Goal: Communication & Community: Answer question/provide support

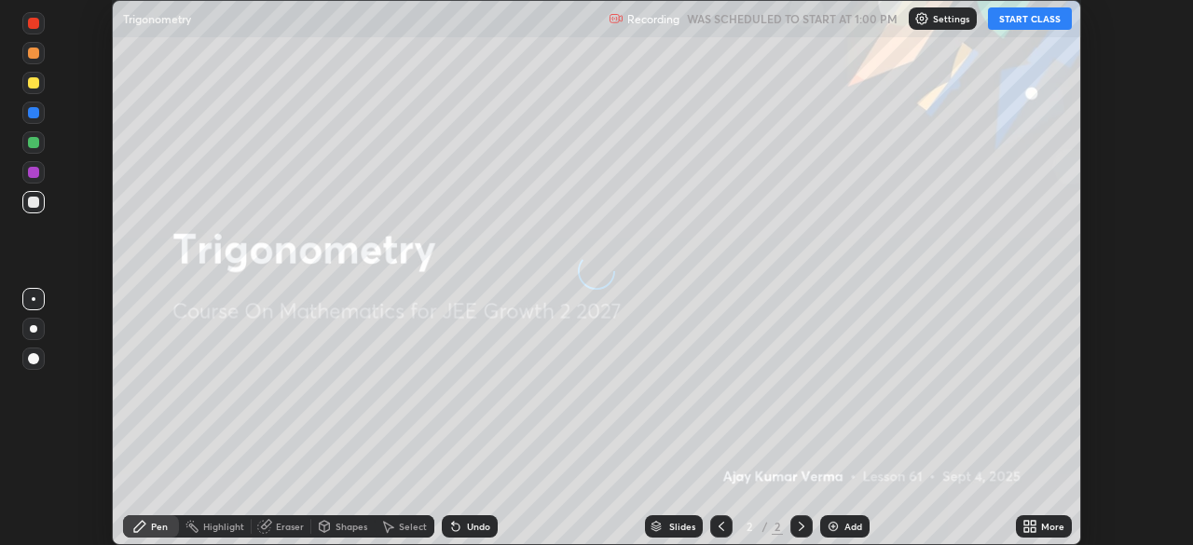
scroll to position [545, 1192]
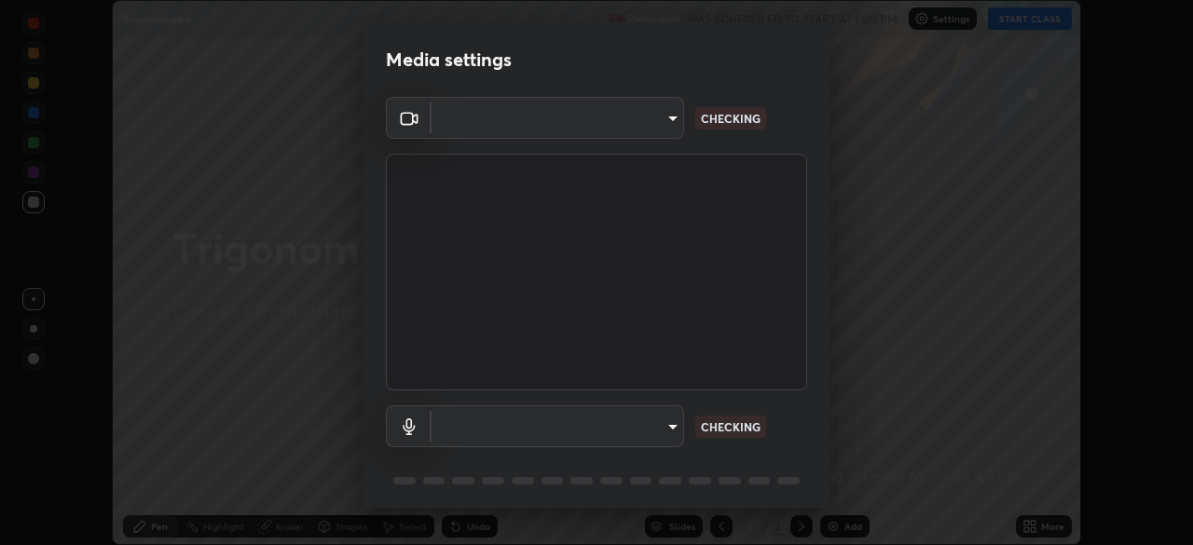
type input "7da4a789ca5c3b289f91b878aebf3769d603dce1d3acf67b661988e88742cb6b"
click at [670, 422] on body "Erase all Trigonometry Recording WAS SCHEDULED TO START AT 1:00 PM Settings STA…" at bounding box center [596, 272] width 1193 height 545
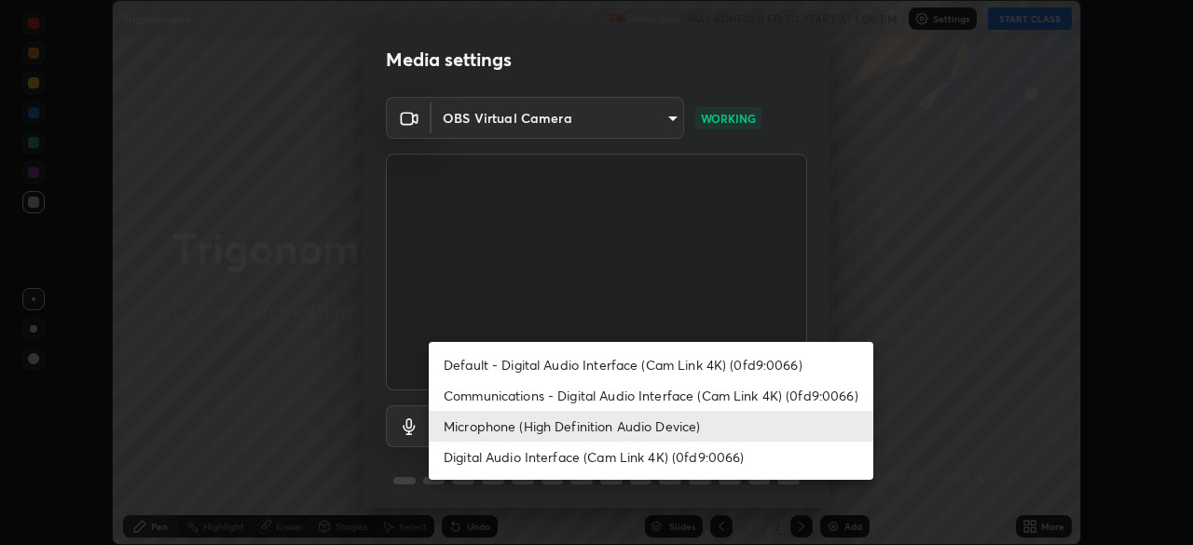
click at [640, 431] on li "Microphone (High Definition Audio Device)" at bounding box center [651, 426] width 445 height 31
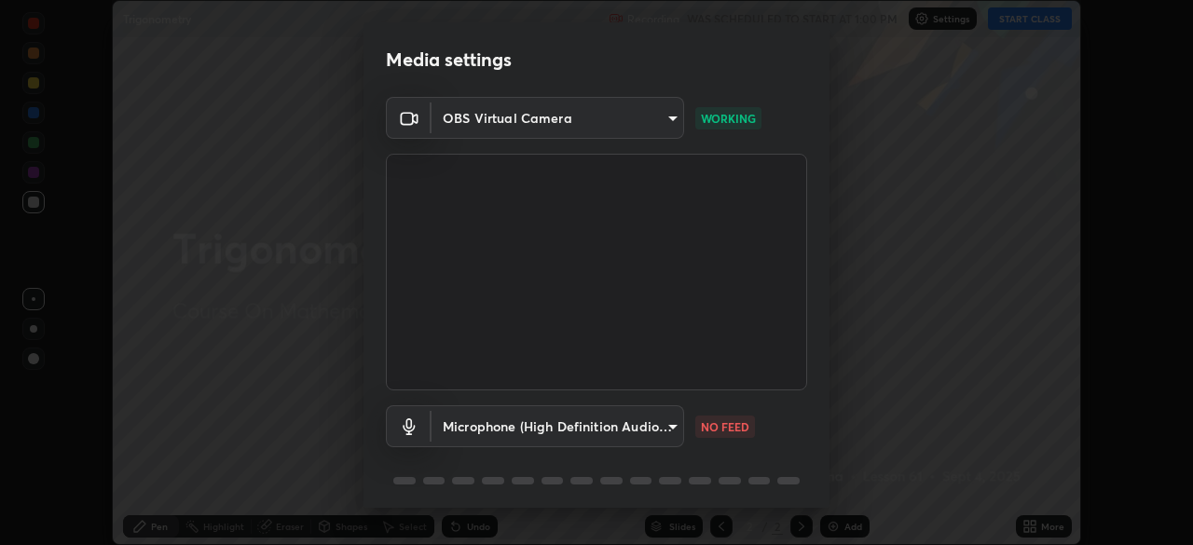
click at [669, 426] on body "Erase all Trigonometry Recording WAS SCHEDULED TO START AT 1:00 PM Settings STA…" at bounding box center [596, 272] width 1193 height 545
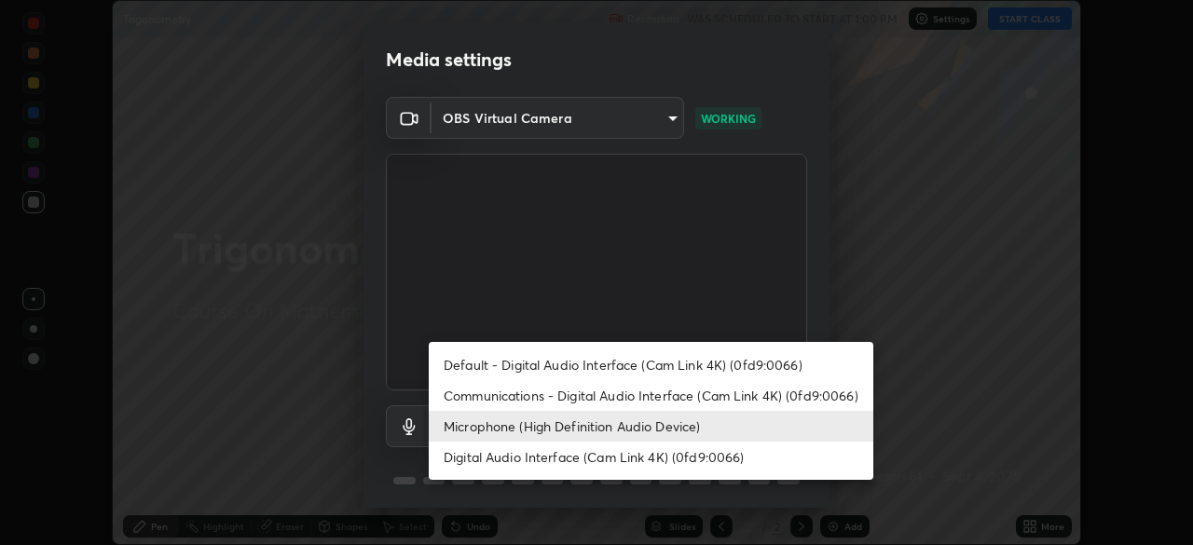
click at [623, 392] on li "Communications - Digital Audio Interface (Cam Link 4K) (0fd9:0066)" at bounding box center [651, 395] width 445 height 31
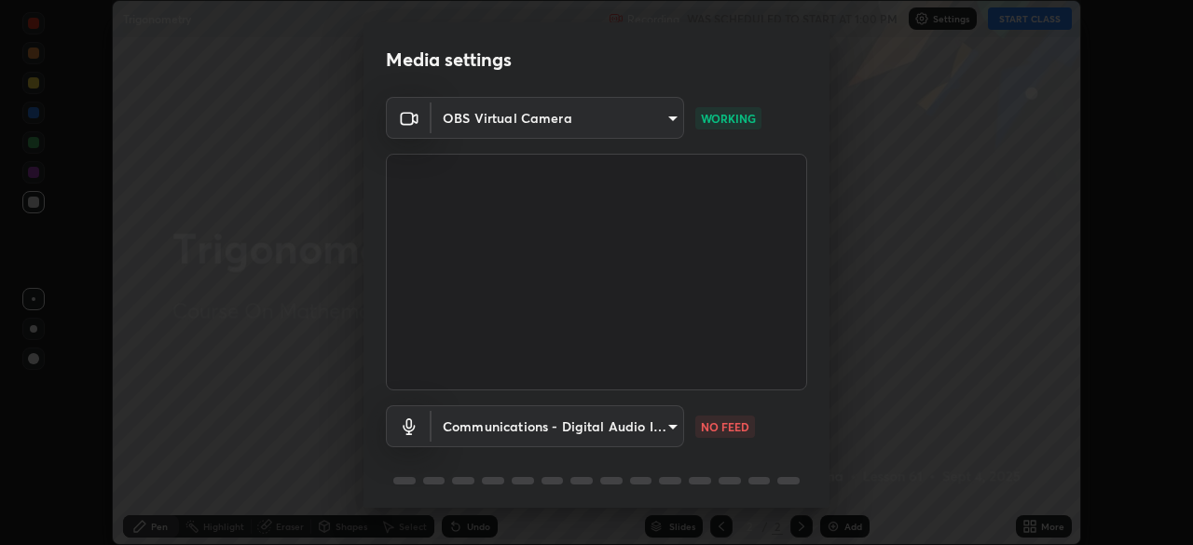
click at [671, 426] on body "Erase all Trigonometry Recording WAS SCHEDULED TO START AT 1:00 PM Settings STA…" at bounding box center [596, 272] width 1193 height 545
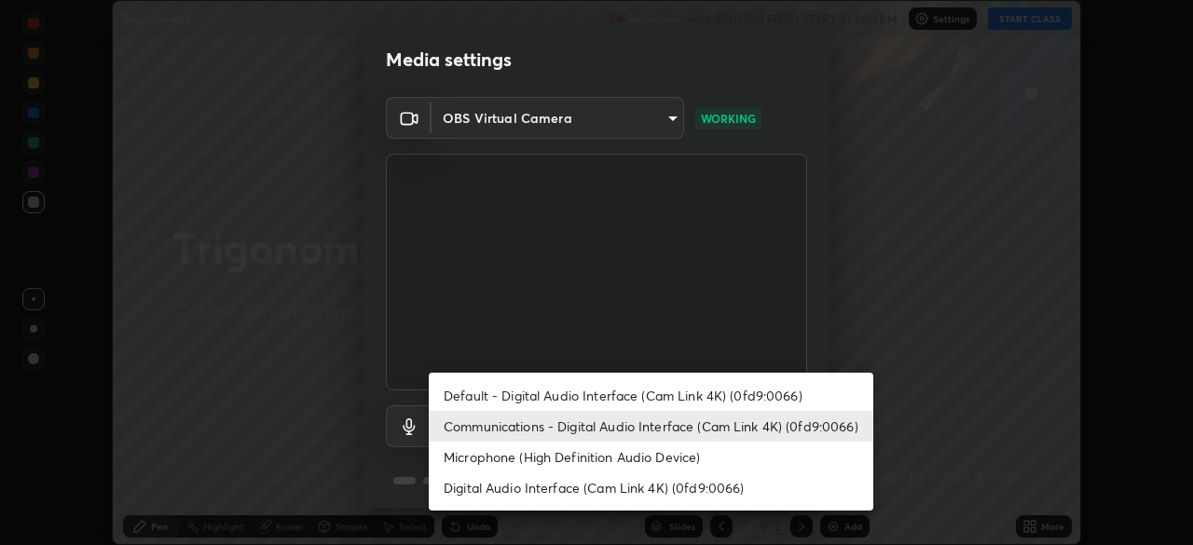
click at [619, 397] on li "Default - Digital Audio Interface (Cam Link 4K) (0fd9:0066)" at bounding box center [651, 395] width 445 height 31
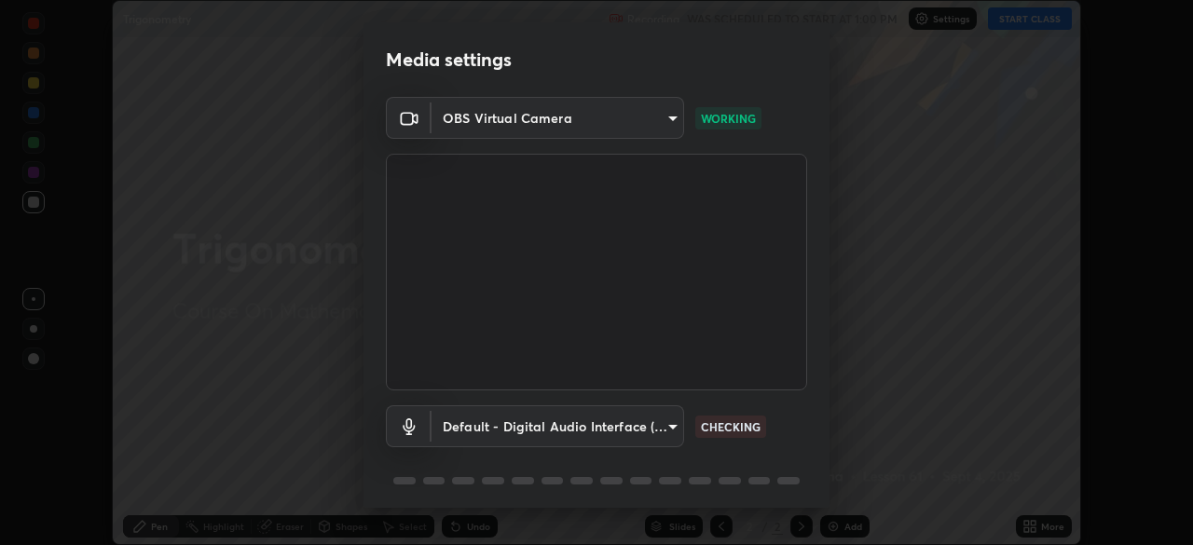
scroll to position [66, 0]
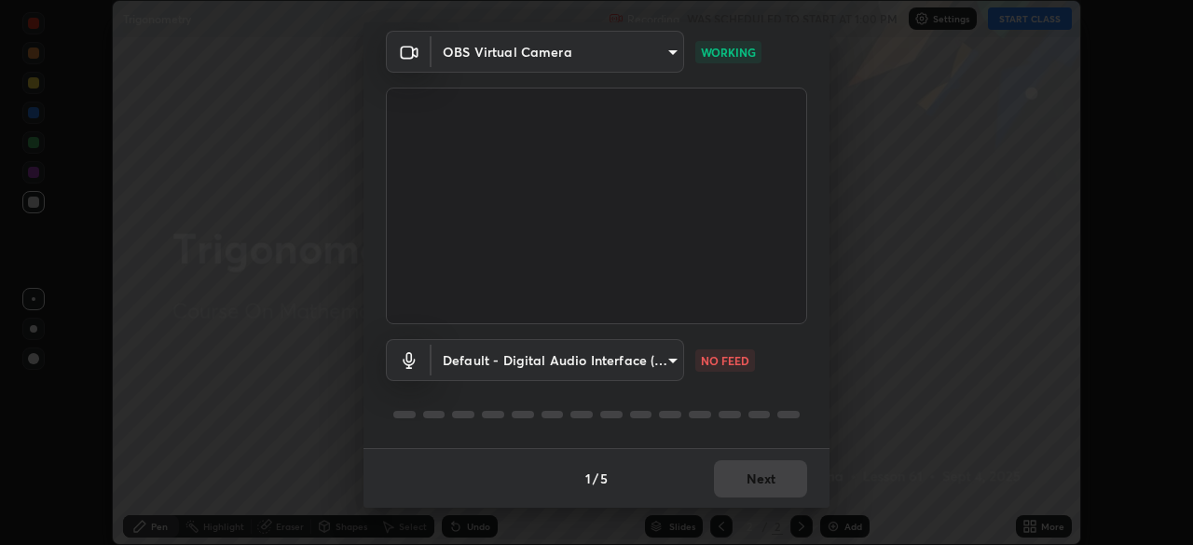
click at [664, 361] on body "Erase all Trigonometry Recording WAS SCHEDULED TO START AT 1:00 PM Settings STA…" at bounding box center [596, 272] width 1193 height 545
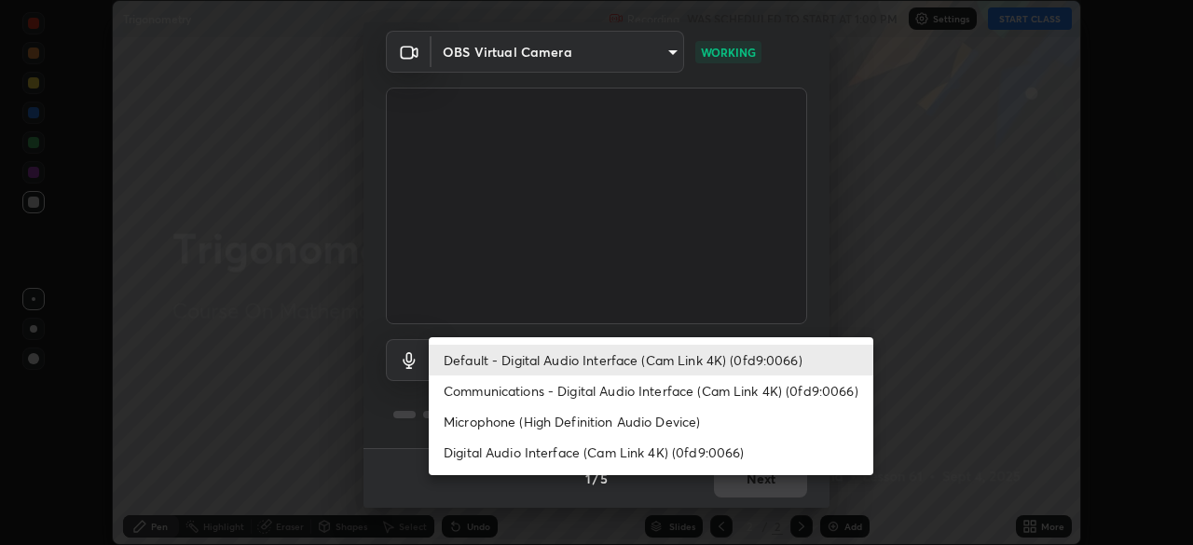
click at [650, 390] on li "Communications - Digital Audio Interface (Cam Link 4K) (0fd9:0066)" at bounding box center [651, 391] width 445 height 31
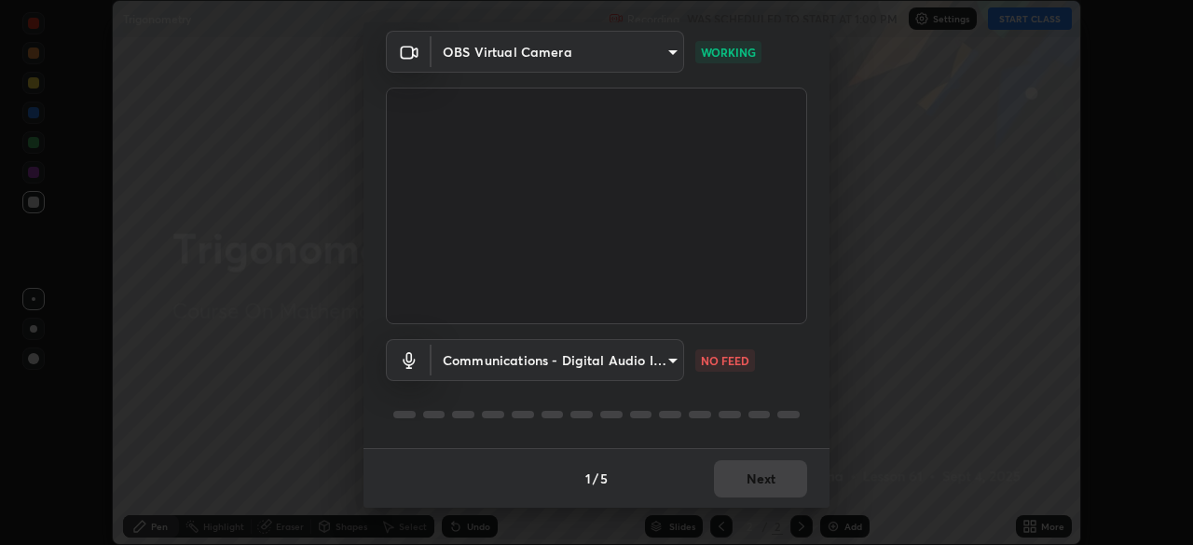
click at [669, 355] on body "Erase all Trigonometry Recording WAS SCHEDULED TO START AT 1:00 PM Settings STA…" at bounding box center [596, 272] width 1193 height 545
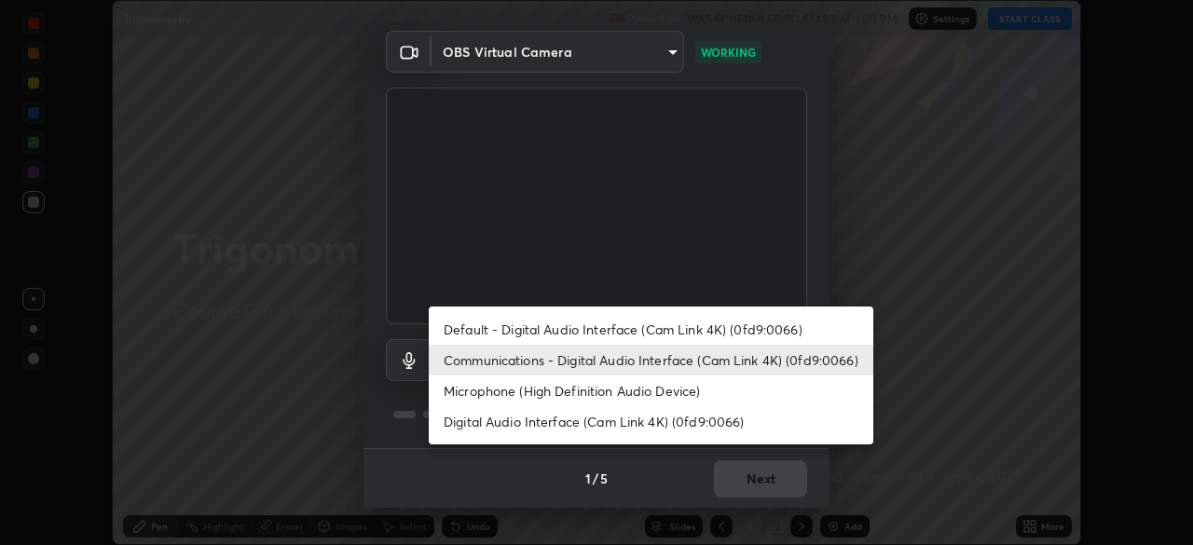
click at [656, 393] on li "Microphone (High Definition Audio Device)" at bounding box center [651, 391] width 445 height 31
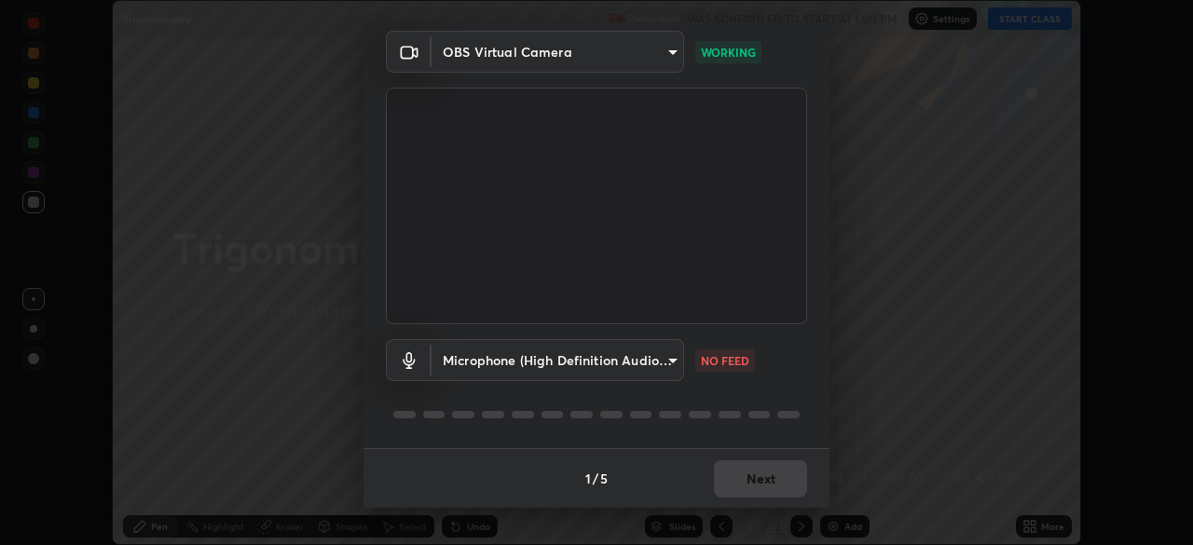
type input "fc50d598a4e82581c73c0281820f68cfb1fb4fdb9e2a923d7e9252219d3fd878"
click at [757, 479] on button "Next" at bounding box center [760, 478] width 93 height 37
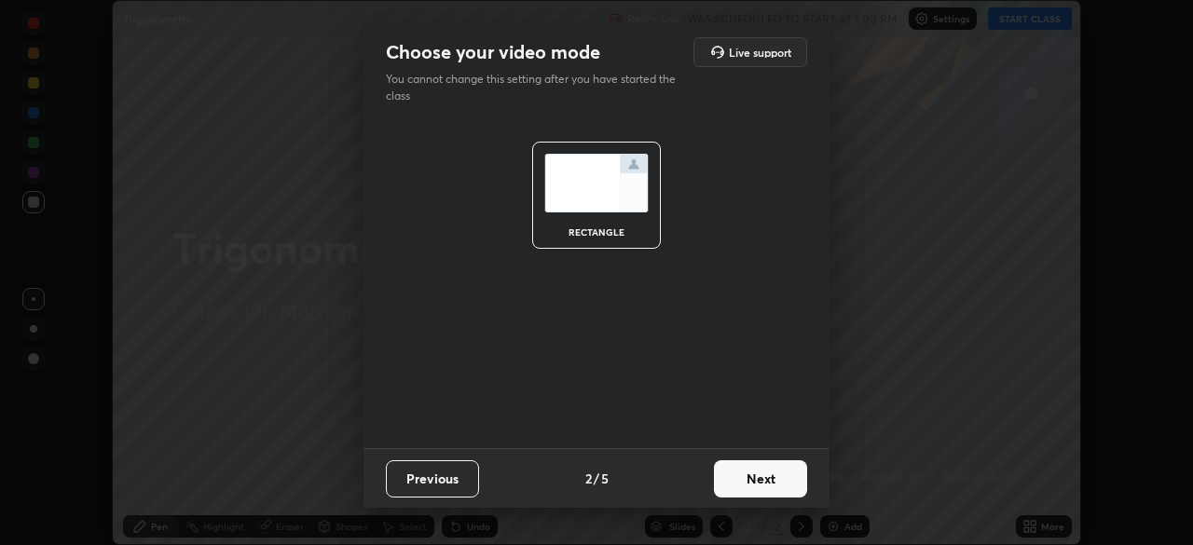
scroll to position [0, 0]
click at [789, 475] on button "Next" at bounding box center [760, 478] width 93 height 37
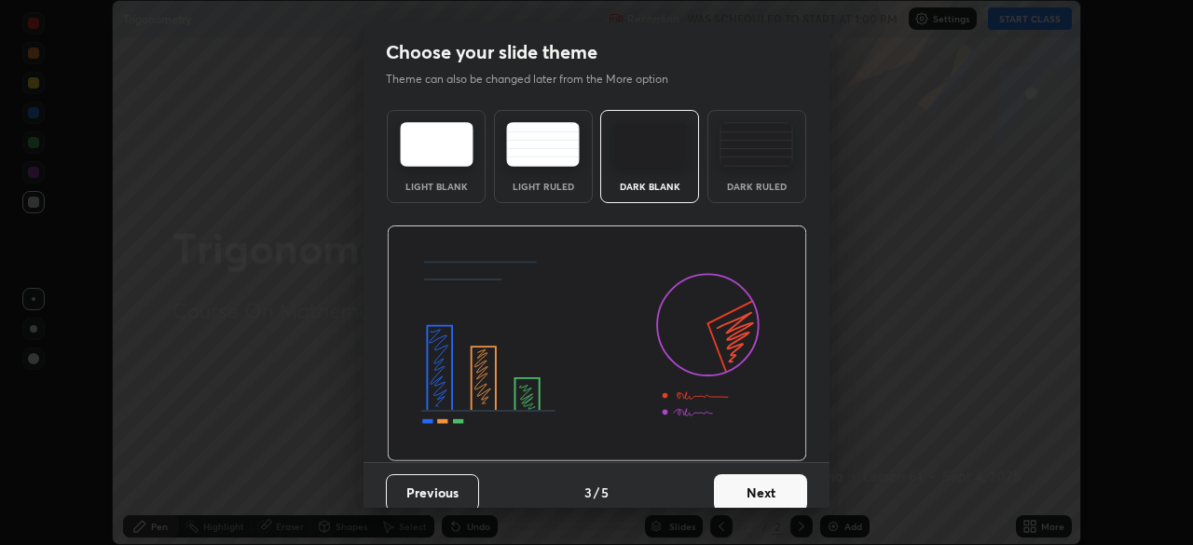
click at [795, 494] on button "Next" at bounding box center [760, 492] width 93 height 37
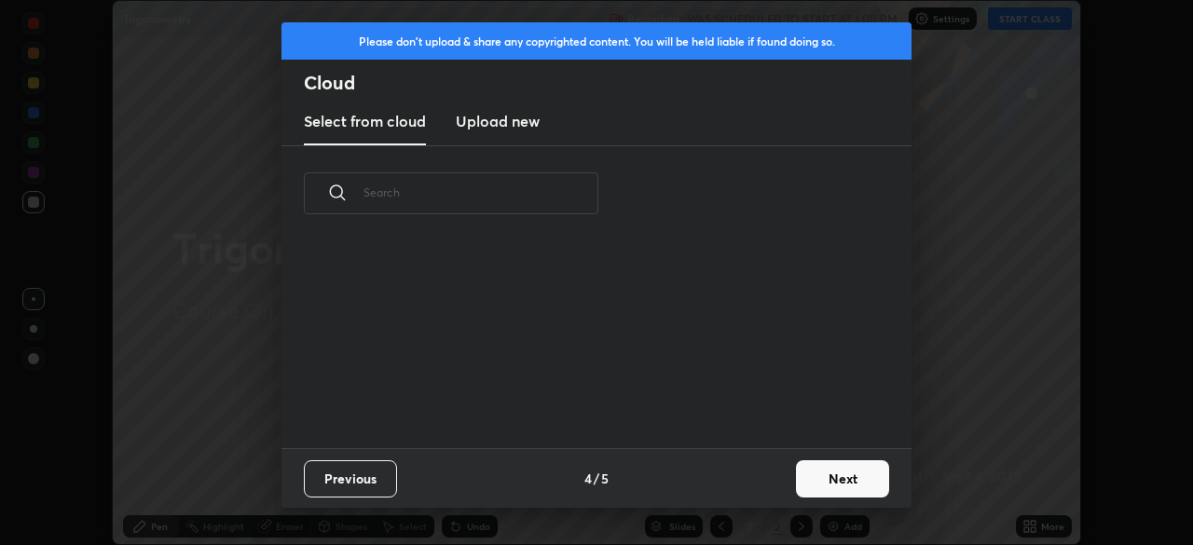
click at [828, 481] on button "Next" at bounding box center [842, 478] width 93 height 37
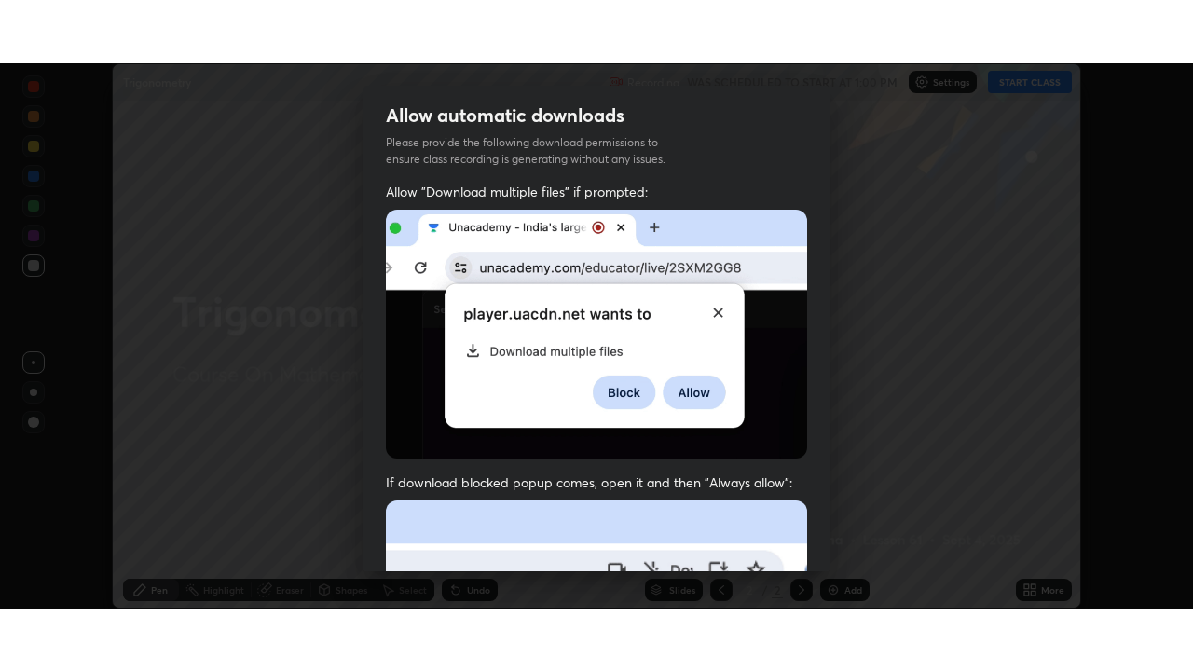
scroll to position [425, 0]
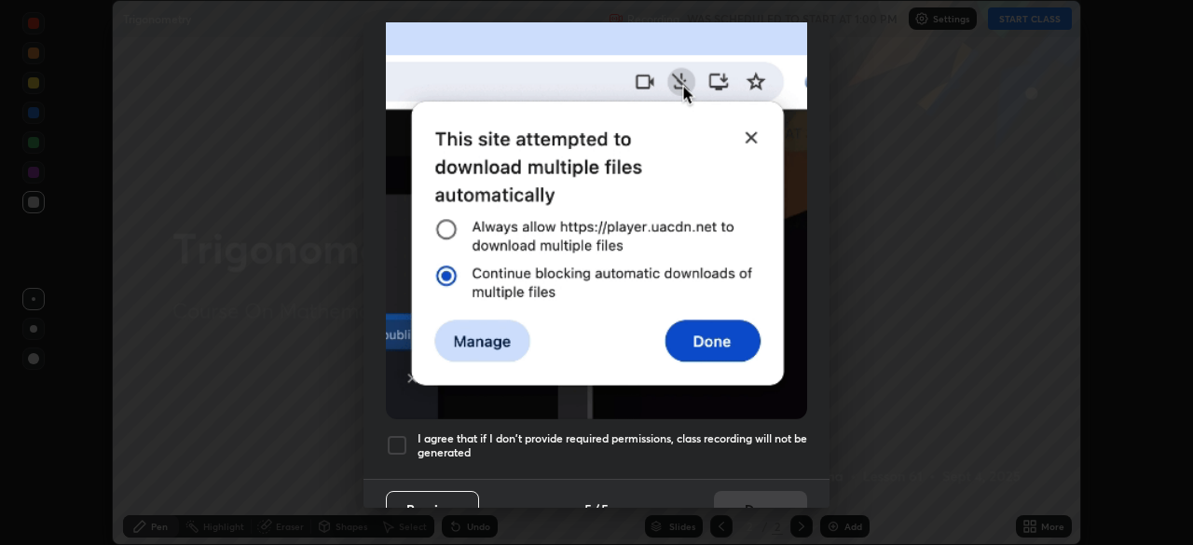
click at [831, 495] on div "Allow automatic downloads Please provide the following download permissions to …" at bounding box center [596, 272] width 1193 height 545
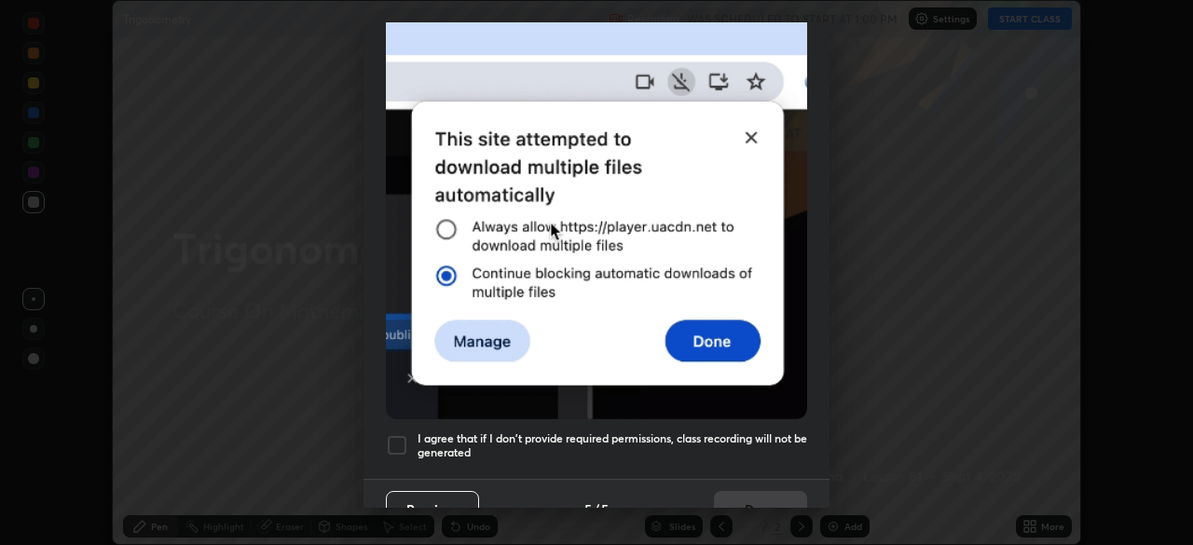
click at [829, 499] on div "Allow automatic downloads Please provide the following download permissions to …" at bounding box center [596, 272] width 1193 height 545
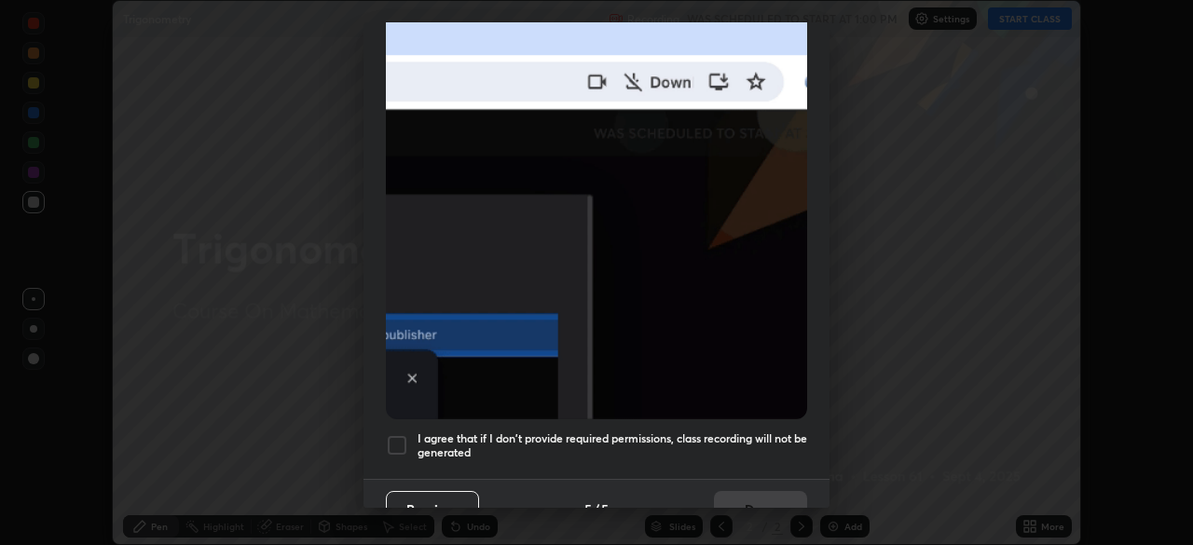
click at [831, 504] on div "Allow automatic downloads Please provide the following download permissions to …" at bounding box center [596, 272] width 1193 height 545
click at [404, 434] on div at bounding box center [397, 445] width 22 height 22
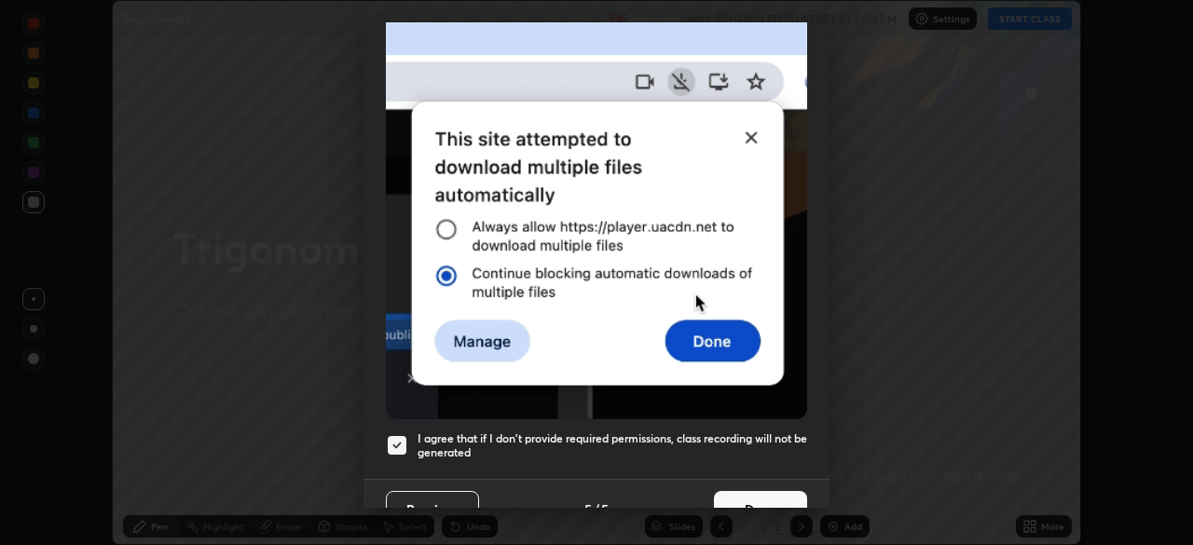
click at [769, 492] on button "Done" at bounding box center [760, 509] width 93 height 37
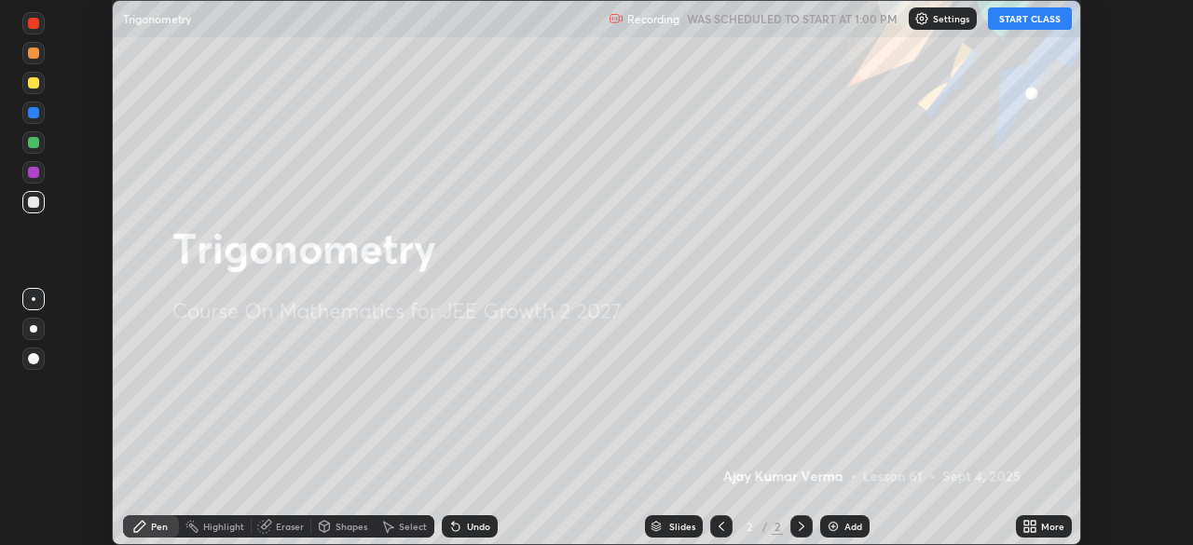
click at [1026, 16] on button "START CLASS" at bounding box center [1030, 18] width 84 height 22
click at [1029, 20] on button "End Class" at bounding box center [1033, 18] width 75 height 22
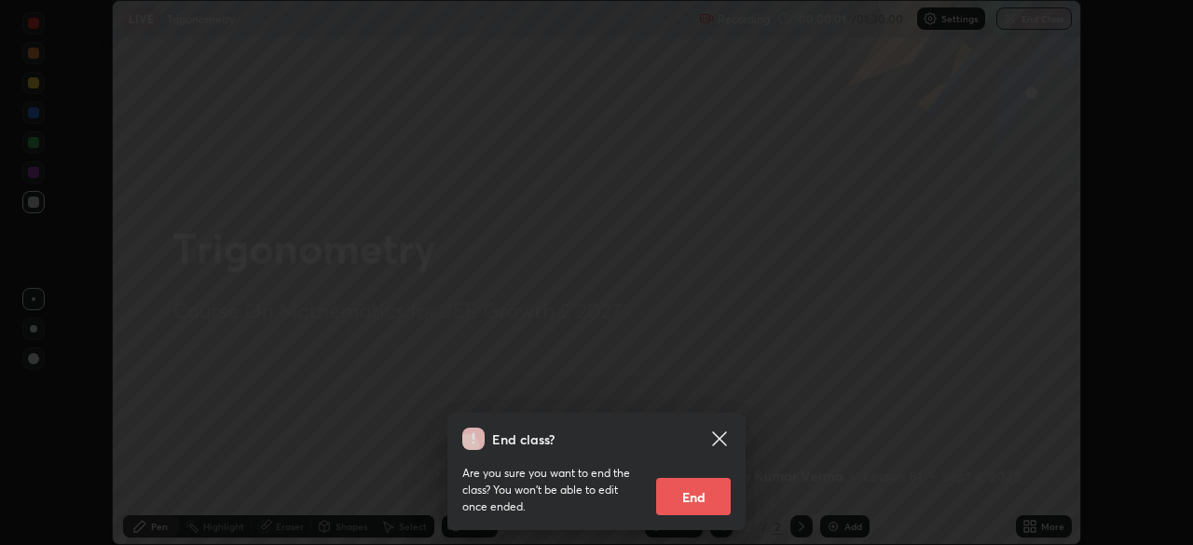
click at [719, 431] on icon at bounding box center [719, 439] width 22 height 22
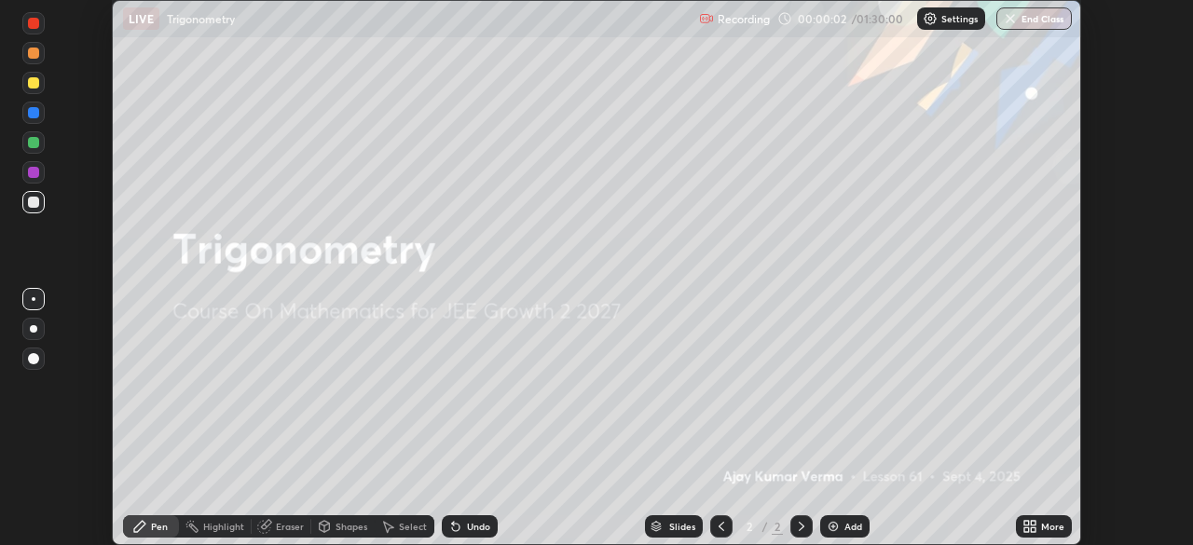
click at [1033, 527] on icon at bounding box center [1033, 529] width 5 height 5
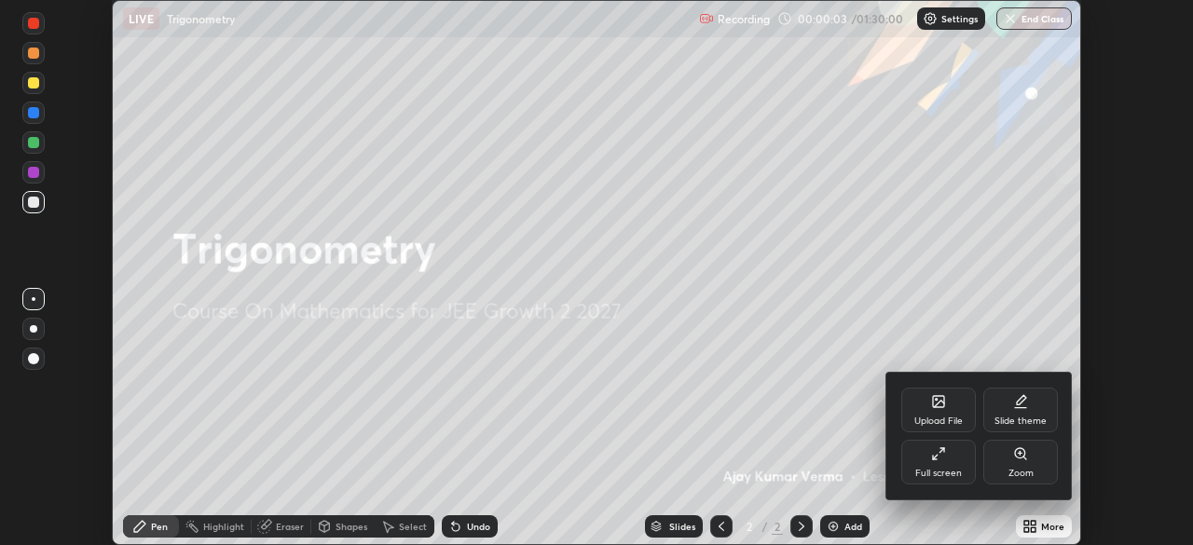
click at [941, 451] on icon at bounding box center [938, 453] width 15 height 15
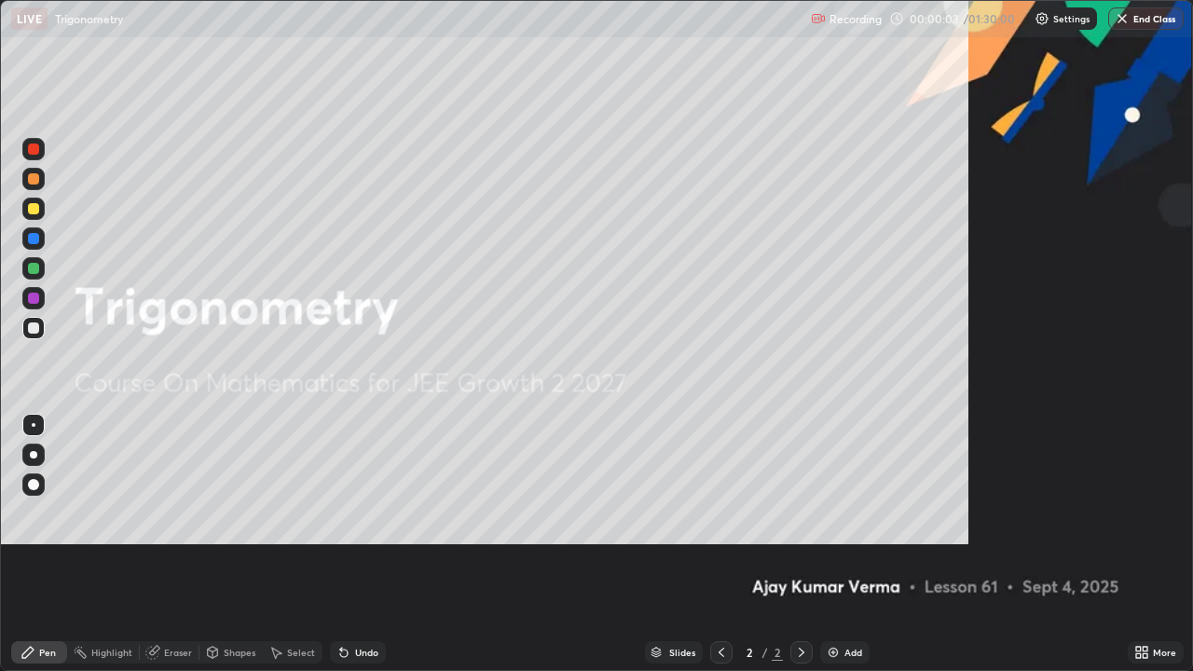
scroll to position [671, 1193]
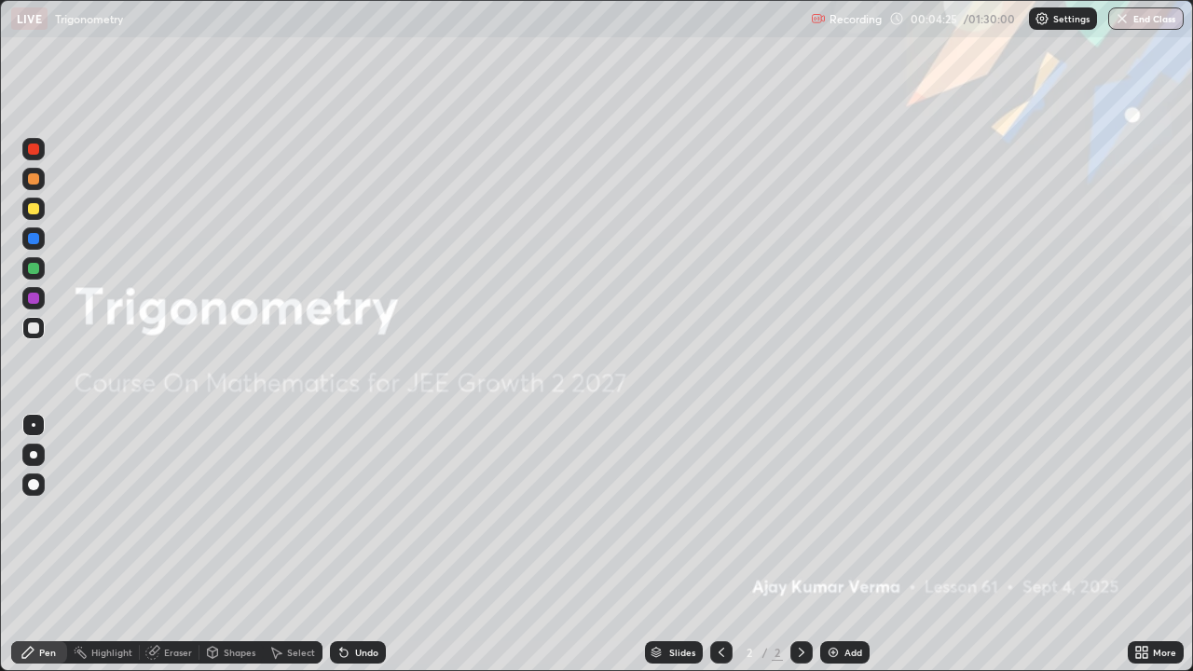
click at [833, 544] on img at bounding box center [833, 652] width 15 height 15
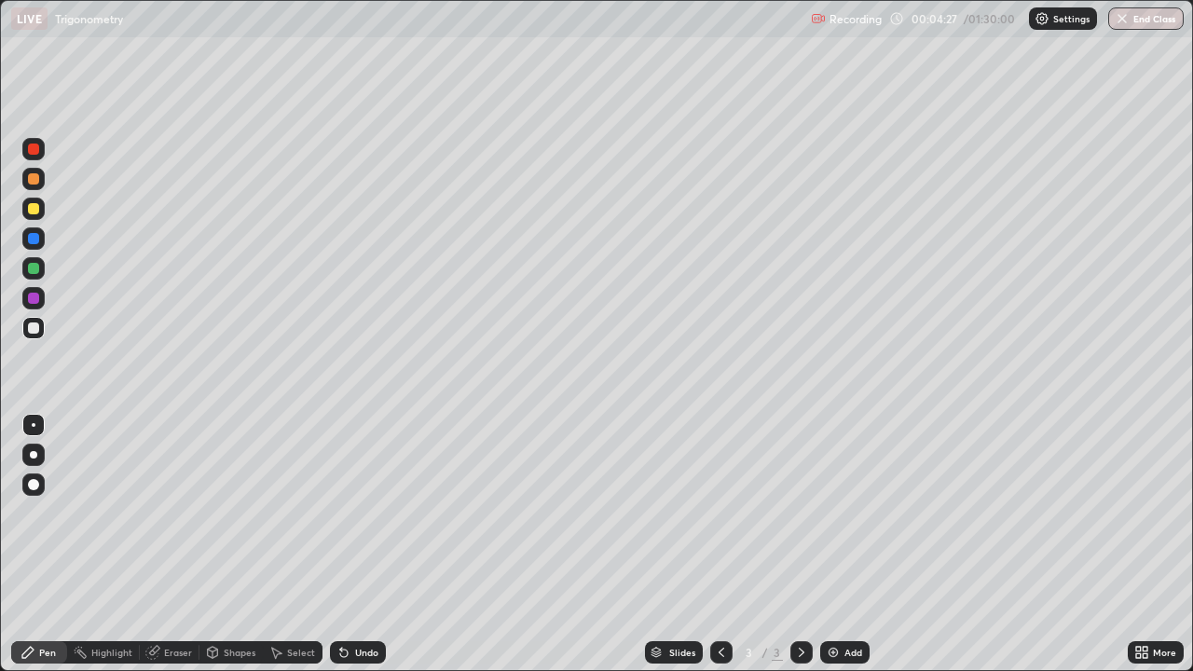
click at [35, 204] on div at bounding box center [33, 208] width 11 height 11
click at [31, 317] on div at bounding box center [33, 328] width 22 height 22
click at [37, 290] on div at bounding box center [33, 298] width 22 height 22
click at [33, 205] on div at bounding box center [33, 208] width 11 height 11
click at [34, 210] on div at bounding box center [33, 208] width 11 height 11
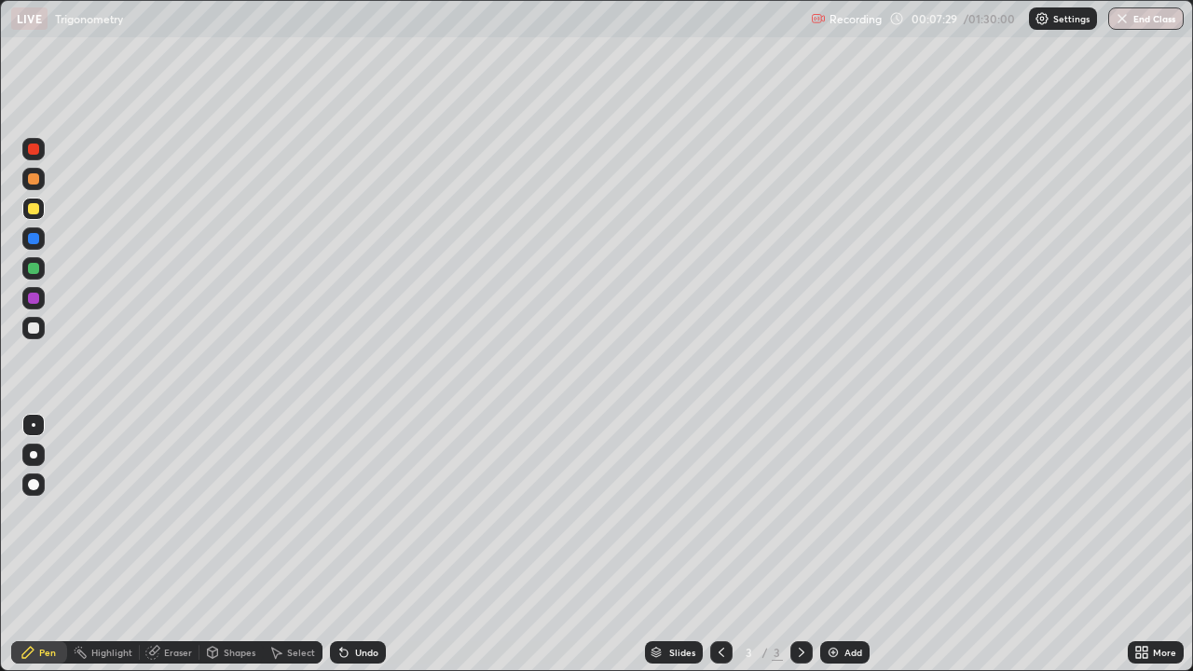
click at [177, 544] on div "Eraser" at bounding box center [178, 652] width 28 height 9
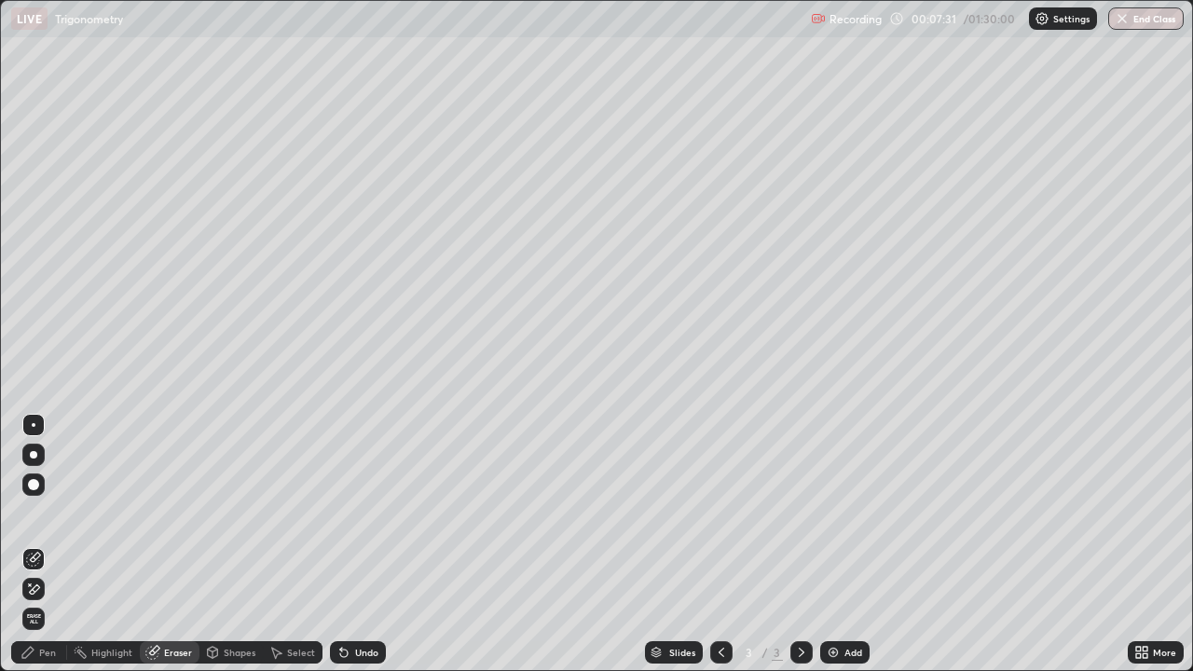
click at [47, 544] on div "Pen" at bounding box center [47, 652] width 17 height 9
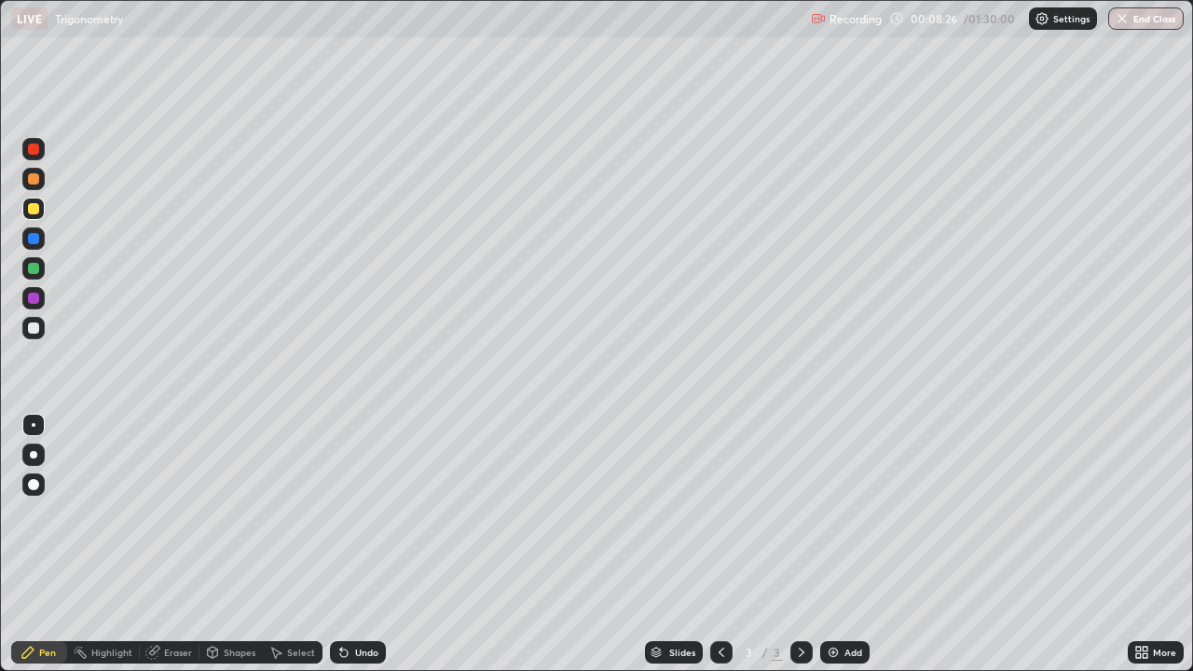
click at [34, 299] on div at bounding box center [33, 298] width 11 height 11
click at [33, 320] on div at bounding box center [33, 328] width 22 height 22
click at [41, 268] on div at bounding box center [33, 268] width 22 height 22
click at [33, 209] on div at bounding box center [33, 208] width 11 height 11
click at [834, 544] on img at bounding box center [833, 652] width 15 height 15
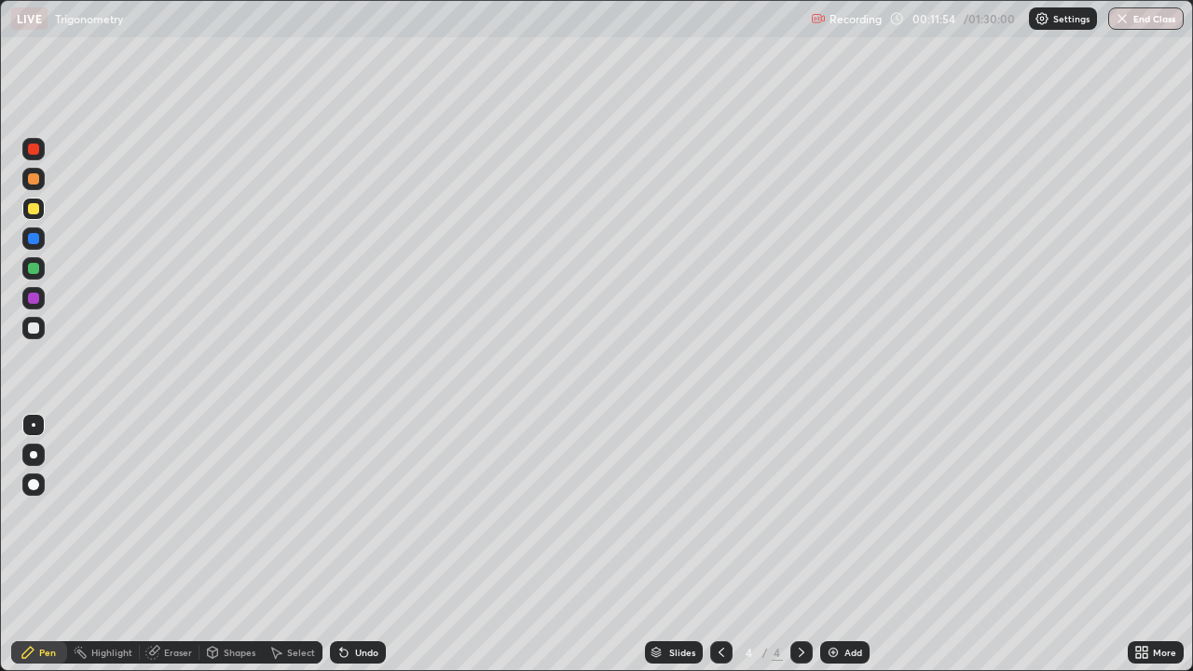
click at [31, 174] on div at bounding box center [33, 178] width 11 height 11
click at [32, 181] on div at bounding box center [33, 178] width 11 height 11
click at [32, 212] on div at bounding box center [33, 208] width 11 height 11
click at [34, 178] on div at bounding box center [33, 178] width 11 height 11
click at [30, 267] on div at bounding box center [33, 268] width 11 height 11
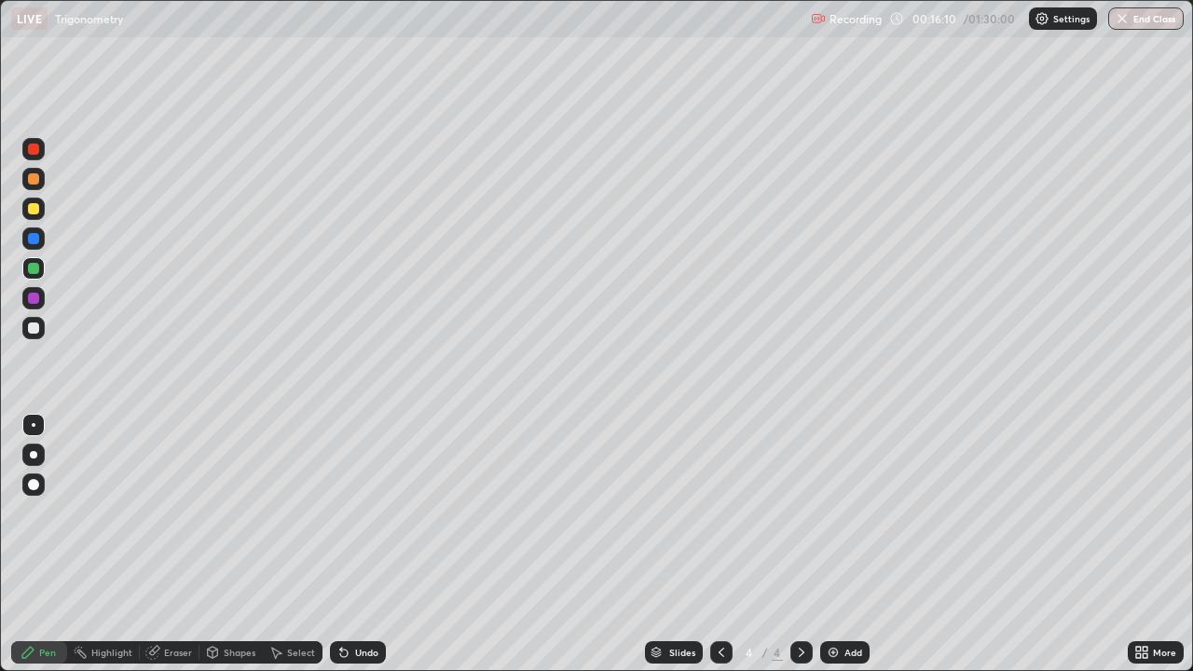
click at [40, 326] on div at bounding box center [33, 328] width 22 height 22
click at [190, 544] on div "Eraser" at bounding box center [178, 652] width 28 height 9
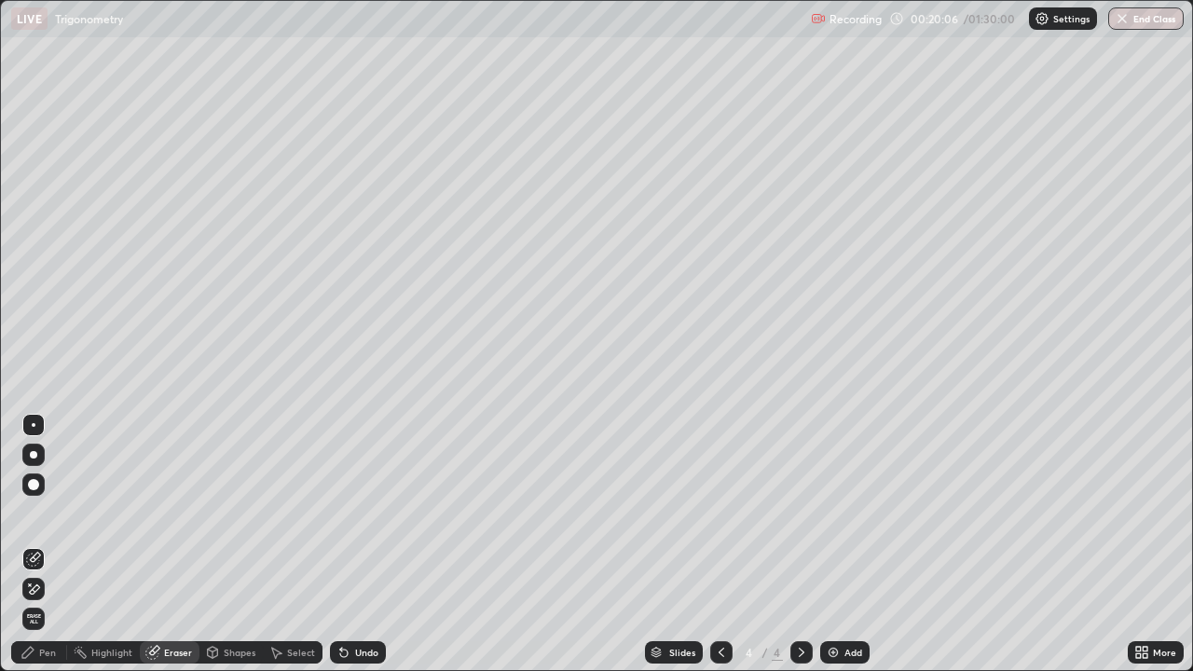
click at [65, 544] on div "Pen" at bounding box center [39, 652] width 56 height 37
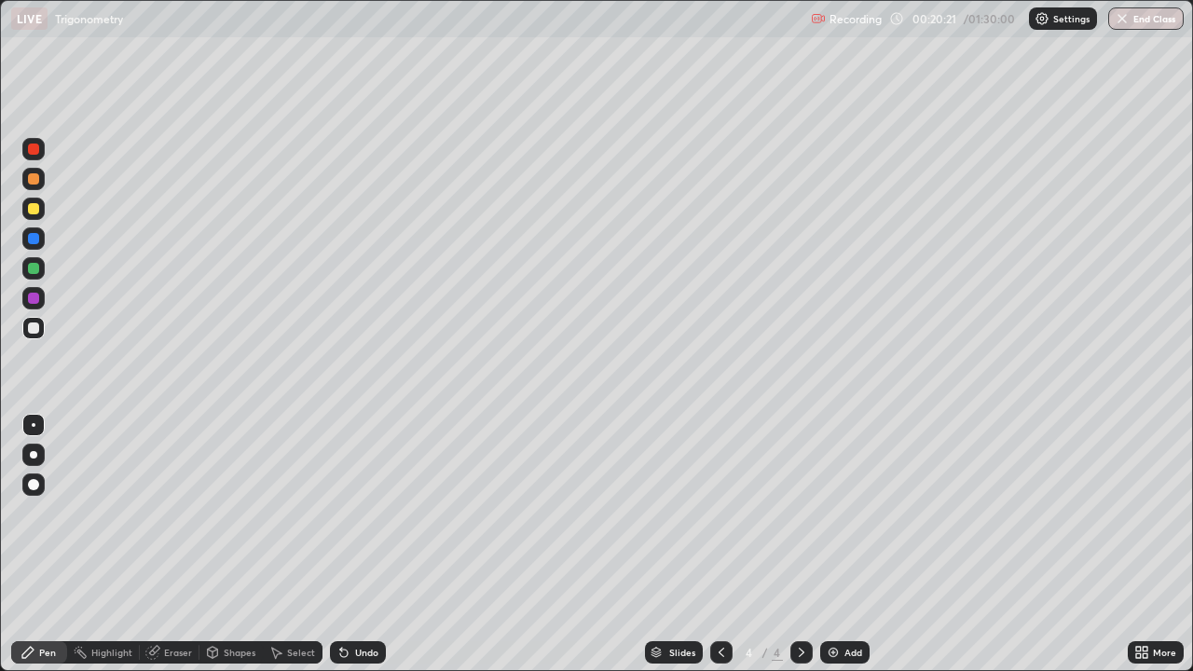
click at [34, 212] on div at bounding box center [33, 208] width 11 height 11
click at [36, 327] on div at bounding box center [33, 327] width 11 height 11
click at [34, 240] on div at bounding box center [33, 238] width 11 height 11
click at [798, 544] on icon at bounding box center [801, 652] width 15 height 15
click at [834, 544] on img at bounding box center [833, 652] width 15 height 15
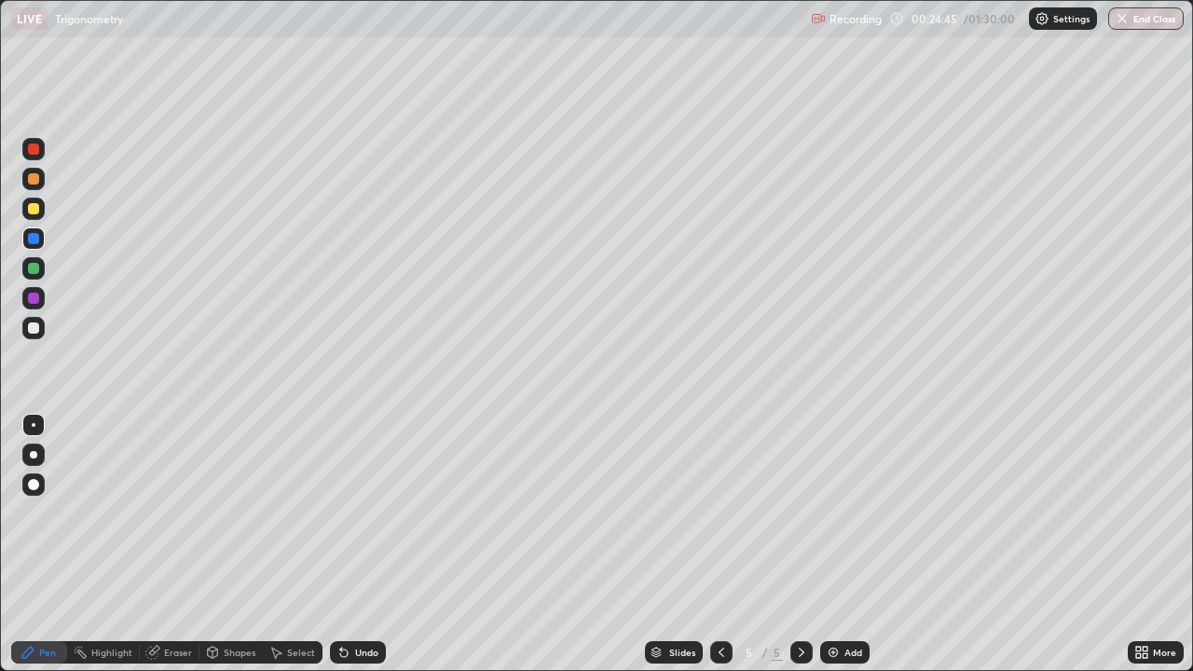
click at [38, 173] on div at bounding box center [33, 179] width 22 height 22
click at [36, 208] on div at bounding box center [33, 208] width 11 height 11
click at [32, 243] on div at bounding box center [33, 238] width 11 height 11
click at [34, 207] on div at bounding box center [33, 208] width 11 height 11
click at [34, 294] on div at bounding box center [33, 298] width 11 height 11
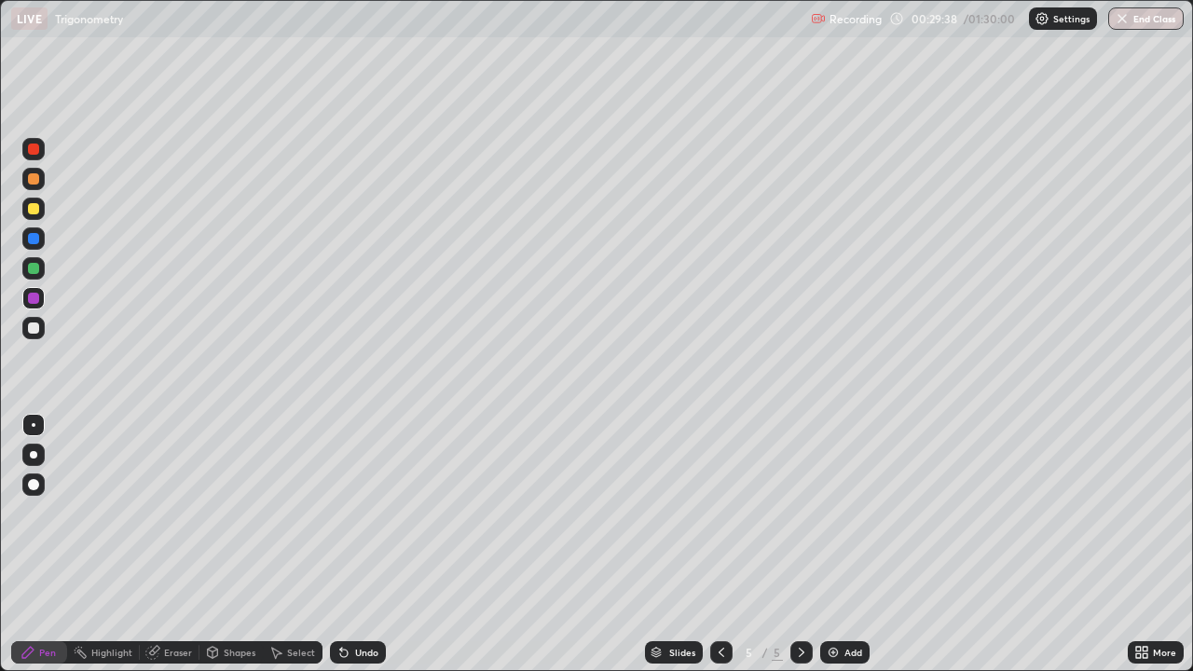
click at [33, 207] on div at bounding box center [33, 208] width 11 height 11
click at [32, 300] on div at bounding box center [33, 298] width 11 height 11
click at [35, 212] on div at bounding box center [33, 208] width 11 height 11
click at [35, 266] on div at bounding box center [33, 268] width 11 height 11
click at [38, 325] on div at bounding box center [33, 327] width 11 height 11
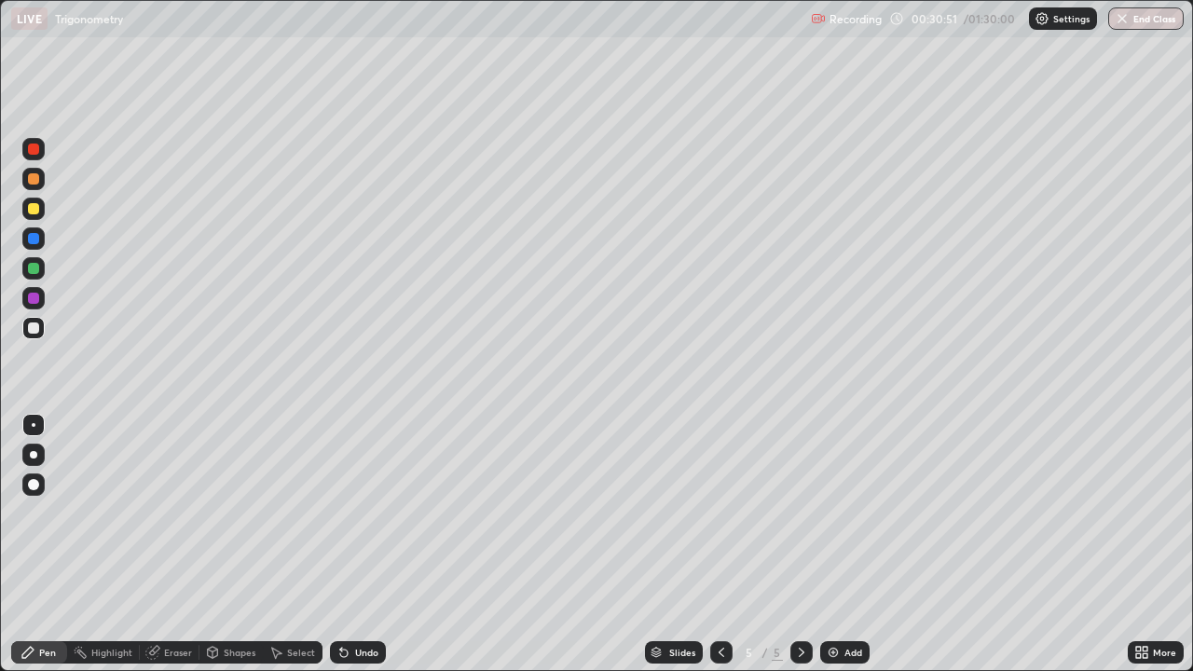
click at [31, 240] on div at bounding box center [33, 238] width 11 height 11
click at [32, 268] on div at bounding box center [33, 268] width 11 height 11
click at [40, 329] on div at bounding box center [33, 328] width 22 height 22
click at [34, 327] on div at bounding box center [33, 327] width 11 height 11
click at [34, 212] on div at bounding box center [33, 208] width 11 height 11
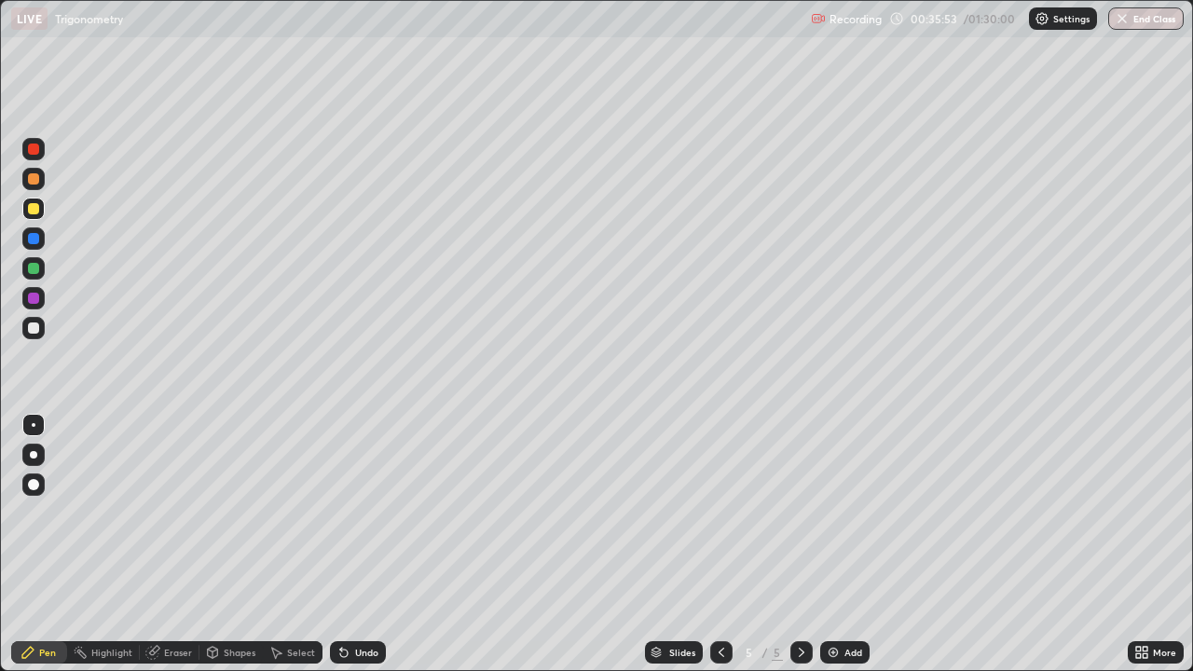
click at [30, 293] on div at bounding box center [33, 298] width 11 height 11
click at [30, 211] on div at bounding box center [33, 208] width 11 height 11
click at [43, 332] on div at bounding box center [33, 328] width 22 height 22
click at [35, 268] on div at bounding box center [33, 268] width 11 height 11
click at [777, 544] on div "5" at bounding box center [777, 652] width 11 height 17
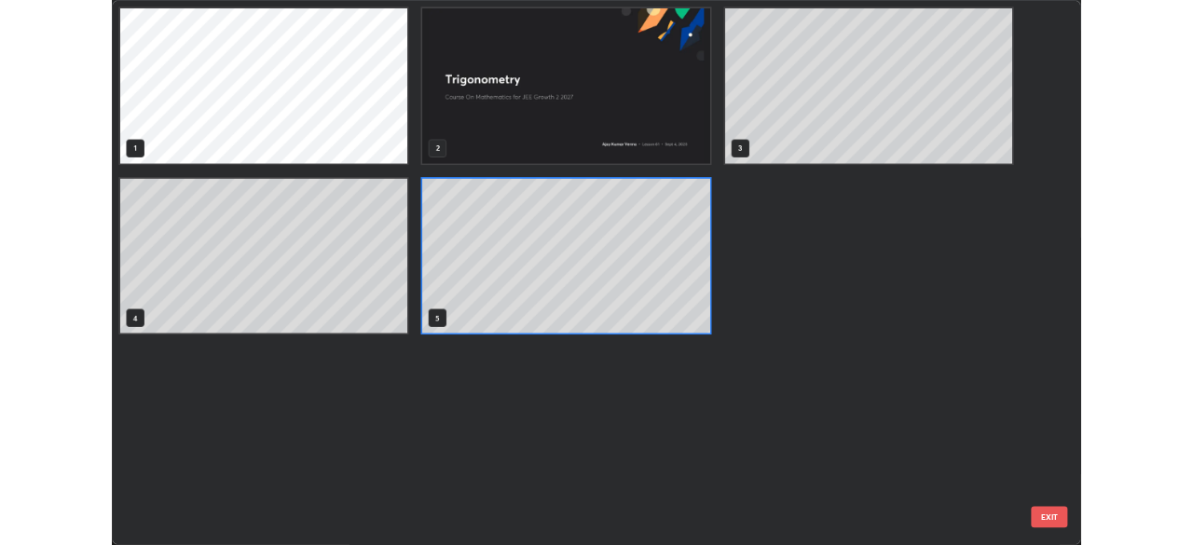
scroll to position [664, 1182]
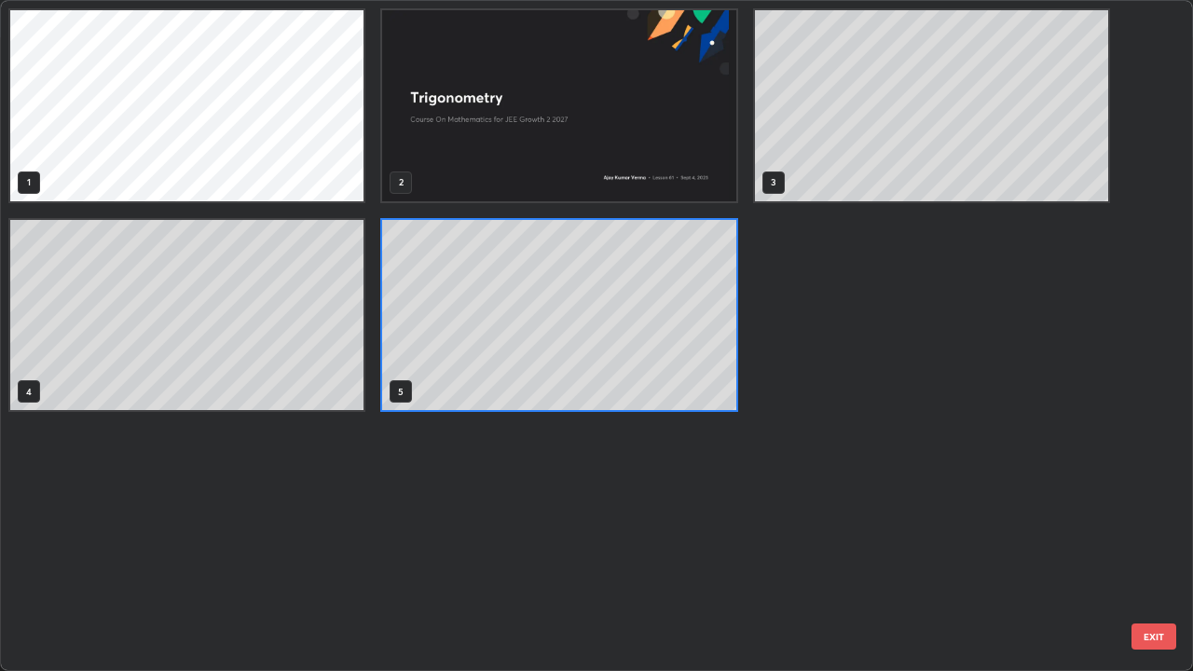
click at [838, 544] on div "1 2 3 4 5" at bounding box center [580, 335] width 1158 height 669
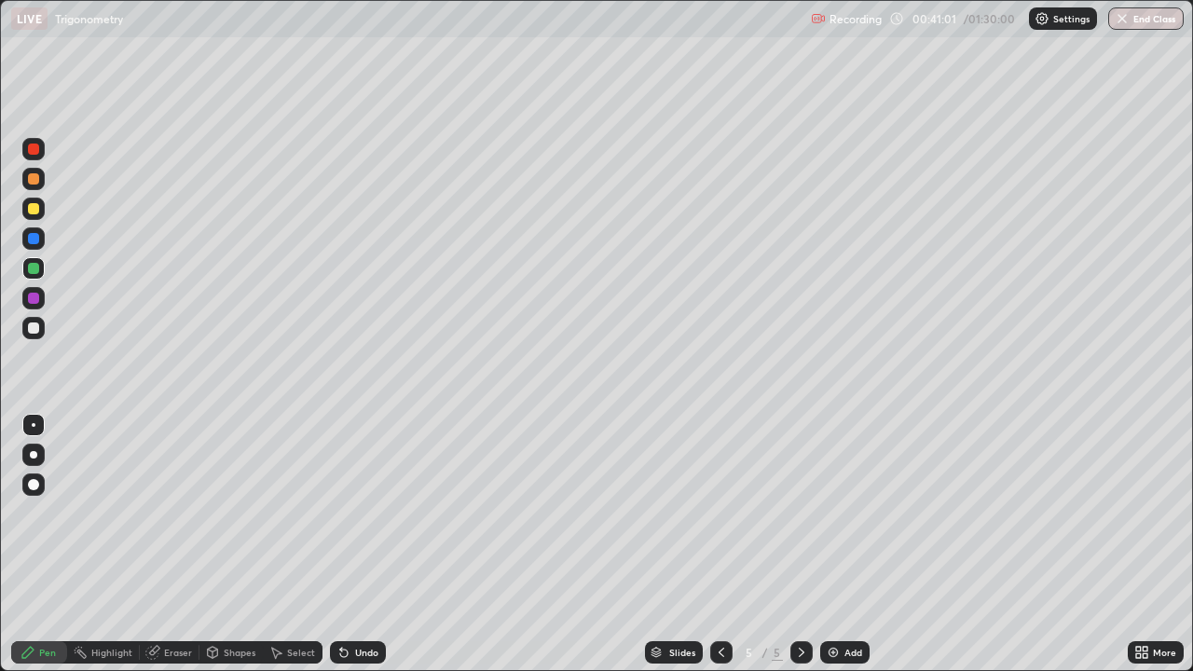
click at [832, 544] on img at bounding box center [833, 652] width 15 height 15
click at [34, 179] on div at bounding box center [33, 178] width 11 height 11
click at [34, 237] on div at bounding box center [33, 238] width 11 height 11
click at [43, 206] on div at bounding box center [33, 209] width 22 height 22
click at [29, 239] on div at bounding box center [33, 238] width 11 height 11
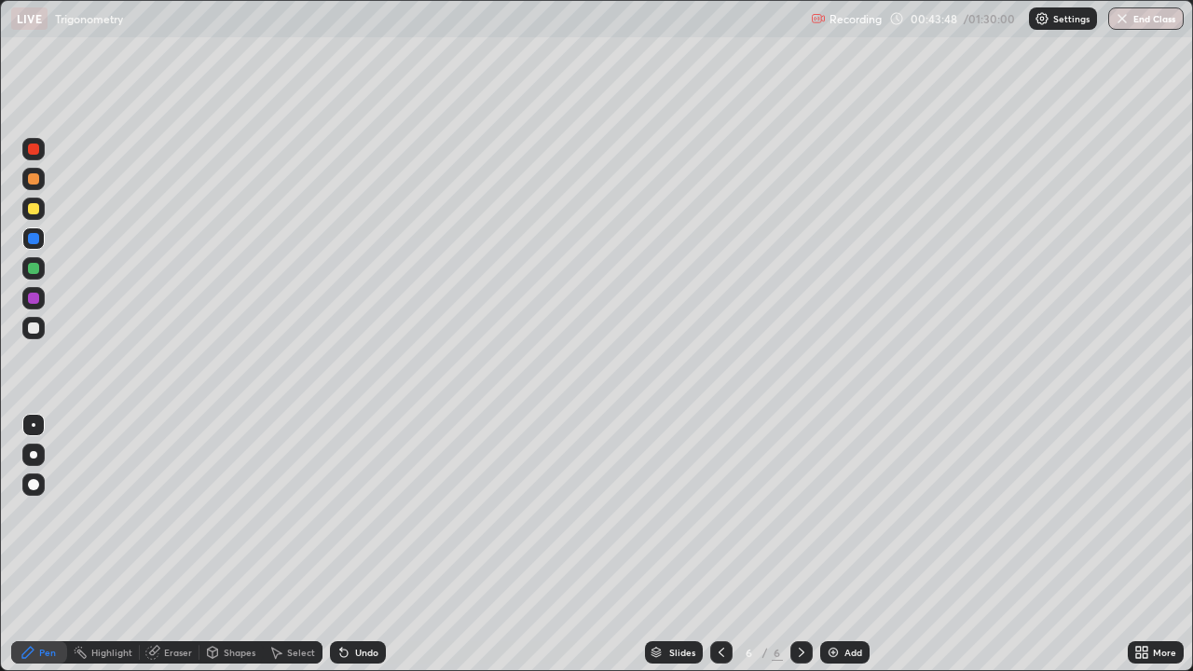
click at [33, 211] on div at bounding box center [33, 208] width 11 height 11
click at [35, 241] on div at bounding box center [33, 238] width 11 height 11
click at [36, 207] on div at bounding box center [33, 208] width 11 height 11
click at [34, 239] on div at bounding box center [33, 238] width 11 height 11
click at [33, 234] on div at bounding box center [33, 238] width 11 height 11
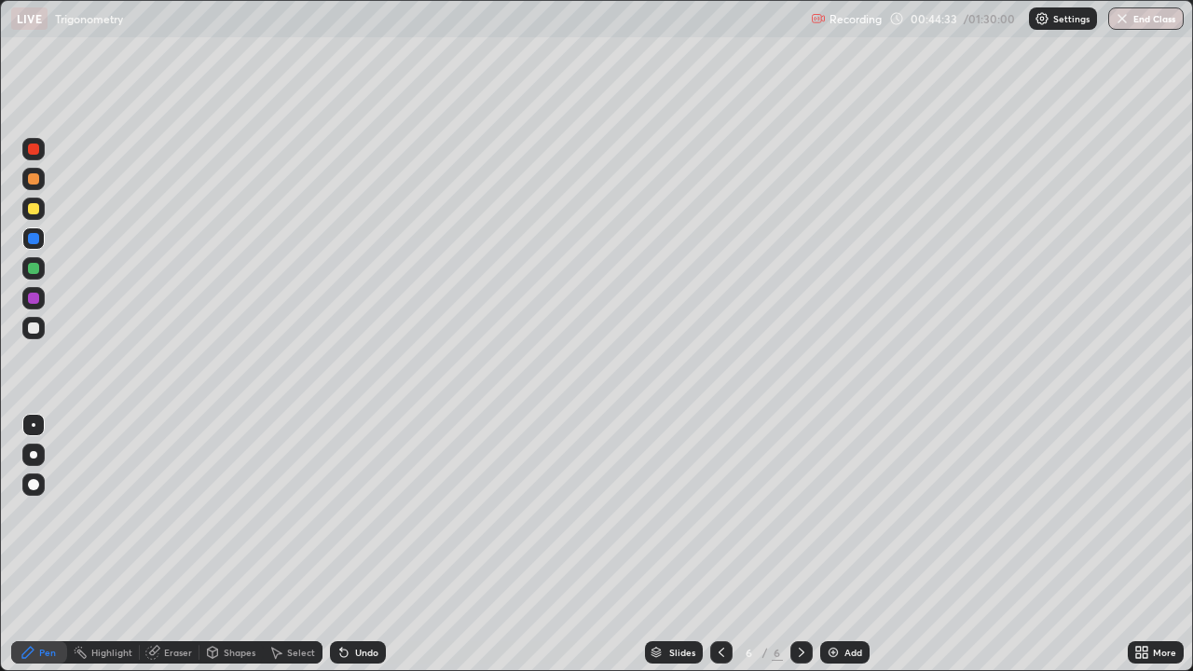
click at [37, 209] on div at bounding box center [33, 208] width 11 height 11
click at [34, 326] on div at bounding box center [33, 327] width 11 height 11
click at [33, 300] on div at bounding box center [33, 298] width 11 height 11
click at [33, 204] on div at bounding box center [33, 208] width 11 height 11
click at [32, 325] on div at bounding box center [33, 327] width 11 height 11
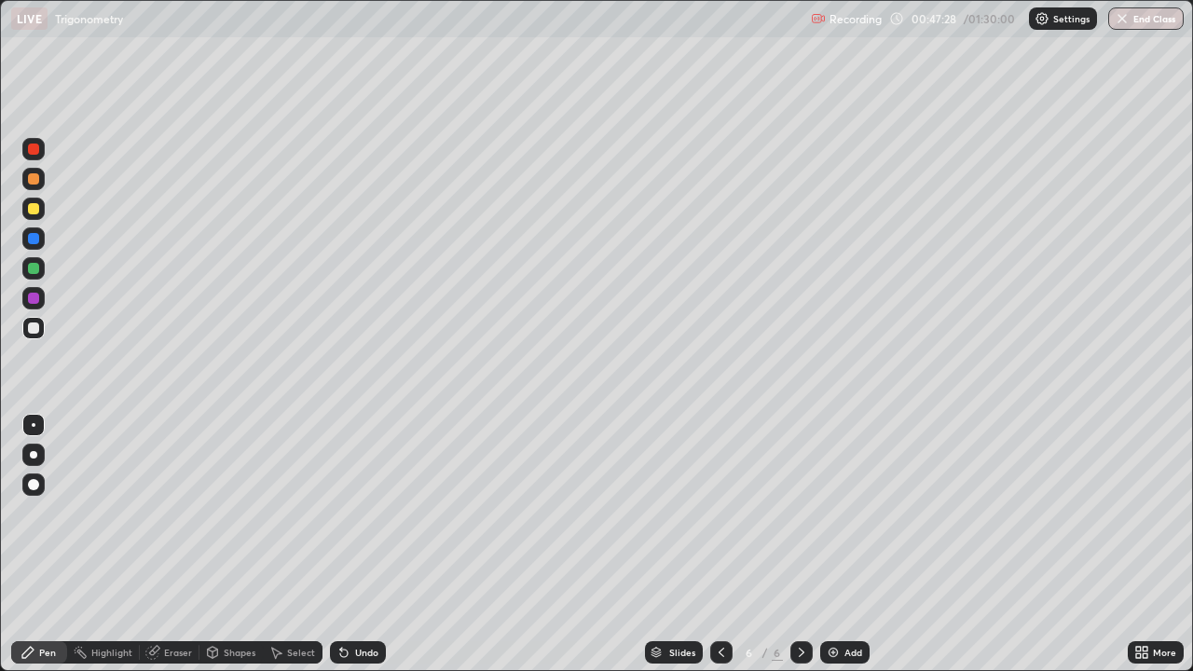
click at [34, 269] on div at bounding box center [33, 268] width 11 height 11
click at [32, 329] on div at bounding box center [33, 327] width 11 height 11
click at [826, 544] on img at bounding box center [833, 652] width 15 height 15
click at [34, 179] on div at bounding box center [33, 178] width 11 height 11
click at [42, 199] on div at bounding box center [33, 209] width 22 height 30
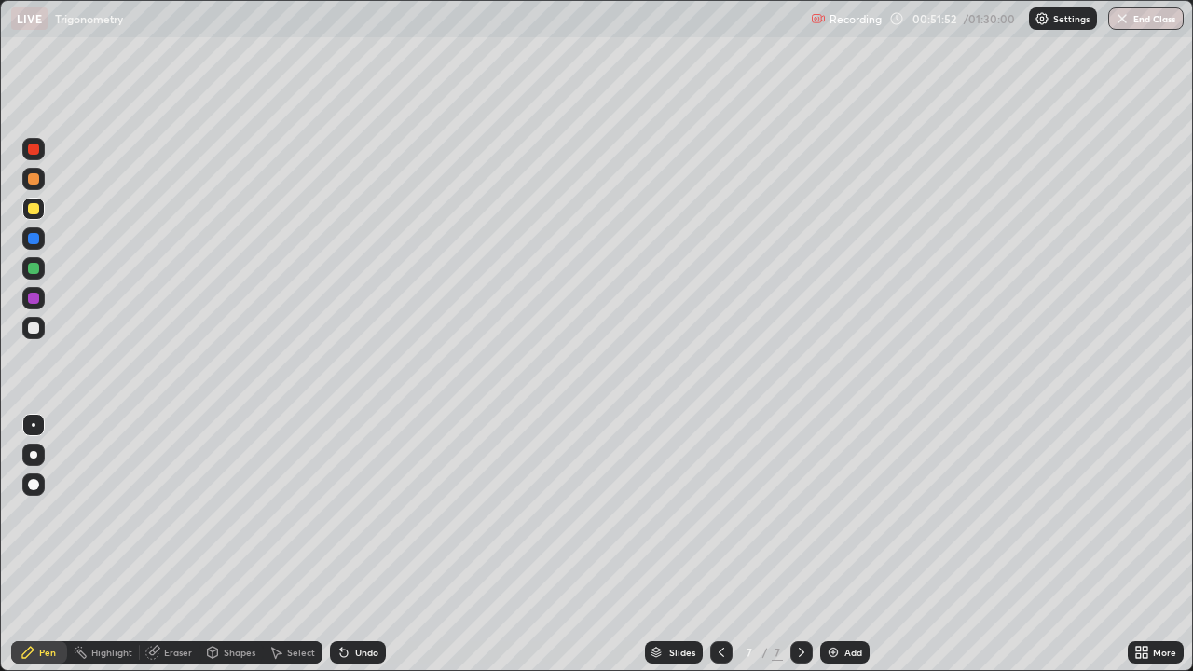
click at [721, 544] on icon at bounding box center [722, 652] width 6 height 9
click at [24, 293] on div at bounding box center [33, 298] width 22 height 22
click at [801, 544] on div at bounding box center [801, 652] width 22 height 37
click at [36, 267] on div at bounding box center [33, 268] width 11 height 11
click at [34, 330] on div at bounding box center [33, 327] width 11 height 11
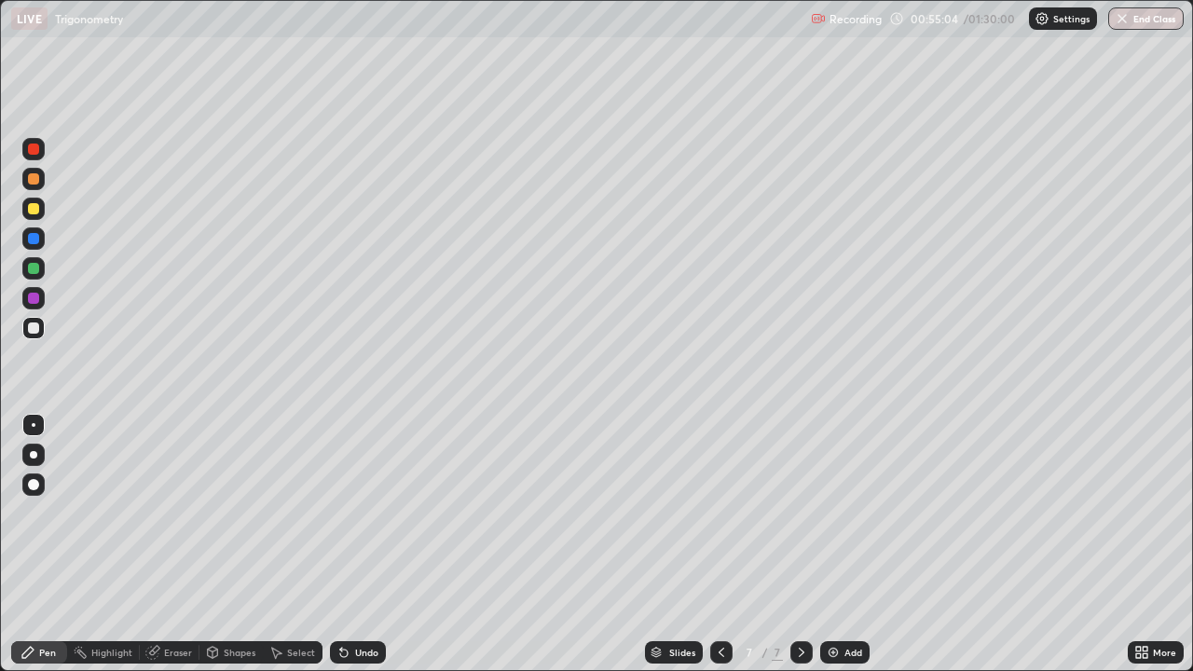
click at [33, 207] on div at bounding box center [33, 208] width 11 height 11
click at [34, 266] on div at bounding box center [33, 268] width 11 height 11
click at [33, 205] on div at bounding box center [33, 208] width 11 height 11
click at [840, 544] on div "Add" at bounding box center [844, 652] width 49 height 22
click at [36, 174] on div at bounding box center [33, 178] width 11 height 11
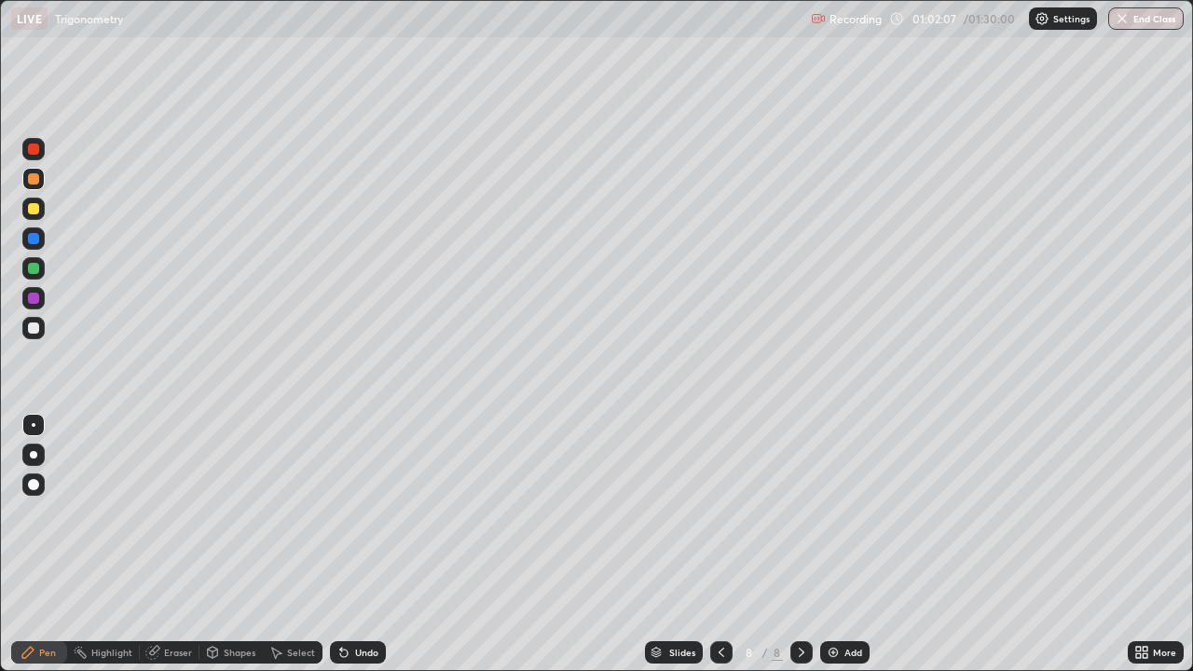
click at [721, 544] on icon at bounding box center [721, 652] width 15 height 15
click at [722, 544] on icon at bounding box center [721, 652] width 15 height 15
click at [719, 544] on icon at bounding box center [721, 652] width 15 height 15
click at [802, 544] on icon at bounding box center [801, 652] width 15 height 15
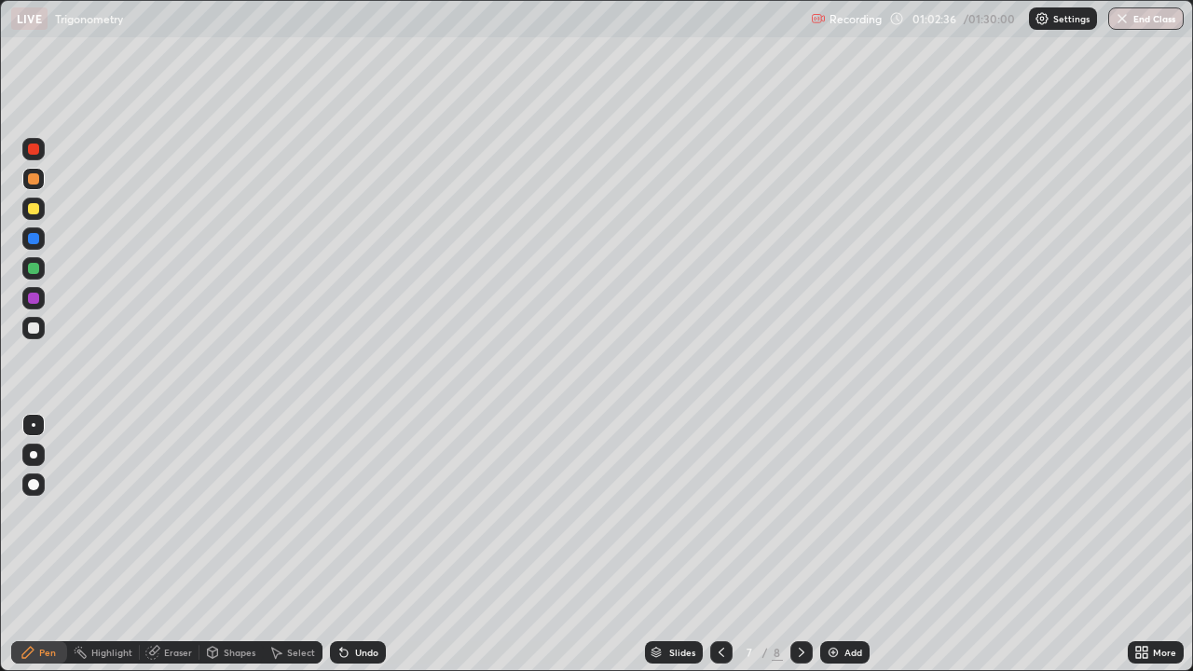
click at [799, 544] on icon at bounding box center [801, 652] width 15 height 15
click at [800, 544] on icon at bounding box center [801, 652] width 15 height 15
click at [33, 231] on div at bounding box center [33, 238] width 22 height 22
click at [34, 330] on div at bounding box center [33, 327] width 11 height 11
click at [35, 210] on div at bounding box center [33, 208] width 11 height 11
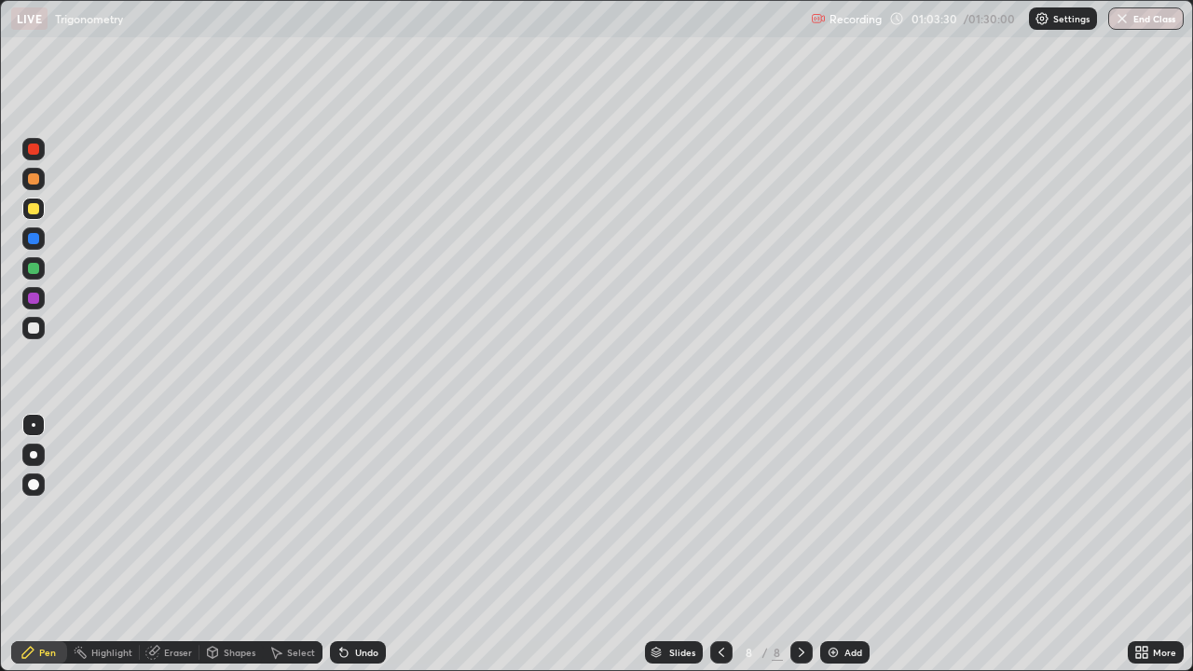
click at [38, 206] on div at bounding box center [33, 208] width 11 height 11
click at [799, 544] on icon at bounding box center [802, 652] width 6 height 9
click at [832, 544] on img at bounding box center [833, 652] width 15 height 15
click at [34, 174] on div at bounding box center [33, 178] width 11 height 11
click at [182, 544] on div "Eraser" at bounding box center [178, 652] width 28 height 9
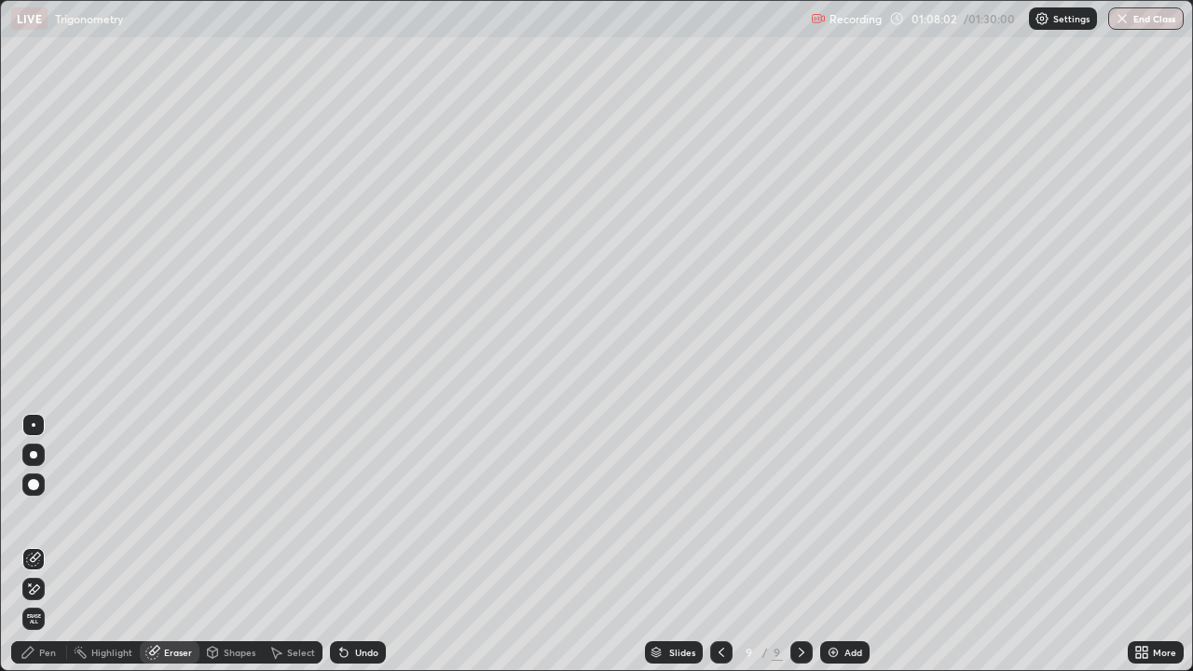
click at [47, 544] on div "Pen" at bounding box center [47, 652] width 17 height 9
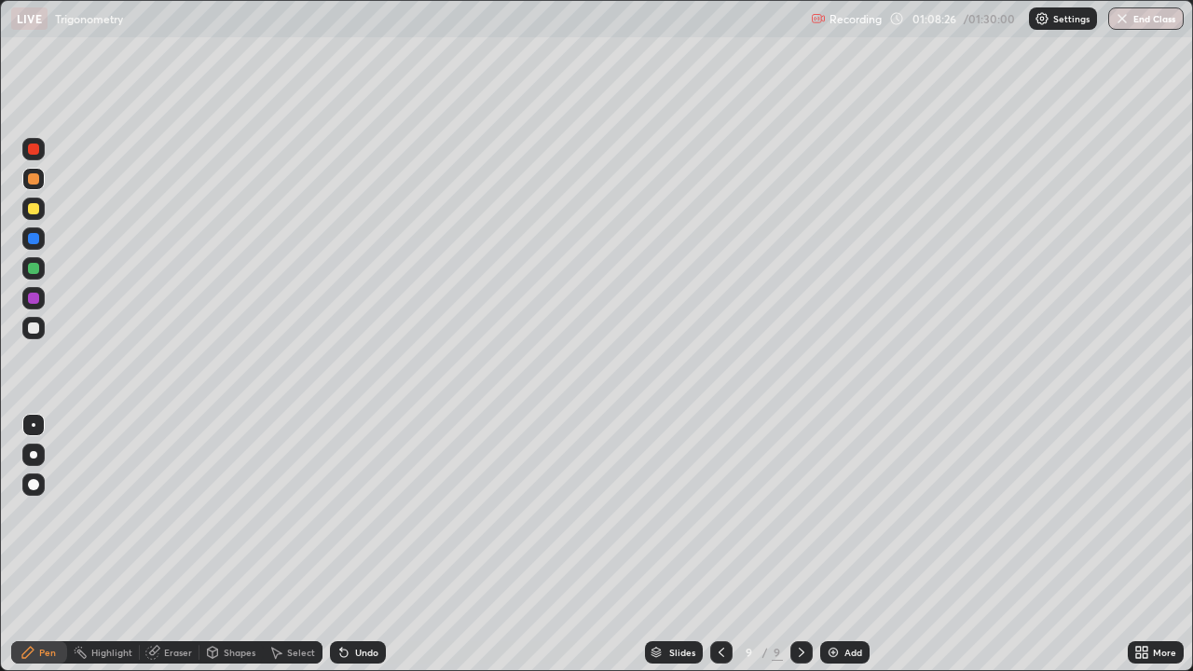
click at [35, 206] on div at bounding box center [33, 208] width 11 height 11
click at [34, 240] on div at bounding box center [33, 238] width 11 height 11
click at [31, 296] on div at bounding box center [33, 298] width 11 height 11
click at [31, 268] on div at bounding box center [33, 268] width 11 height 11
click at [33, 207] on div at bounding box center [33, 208] width 11 height 11
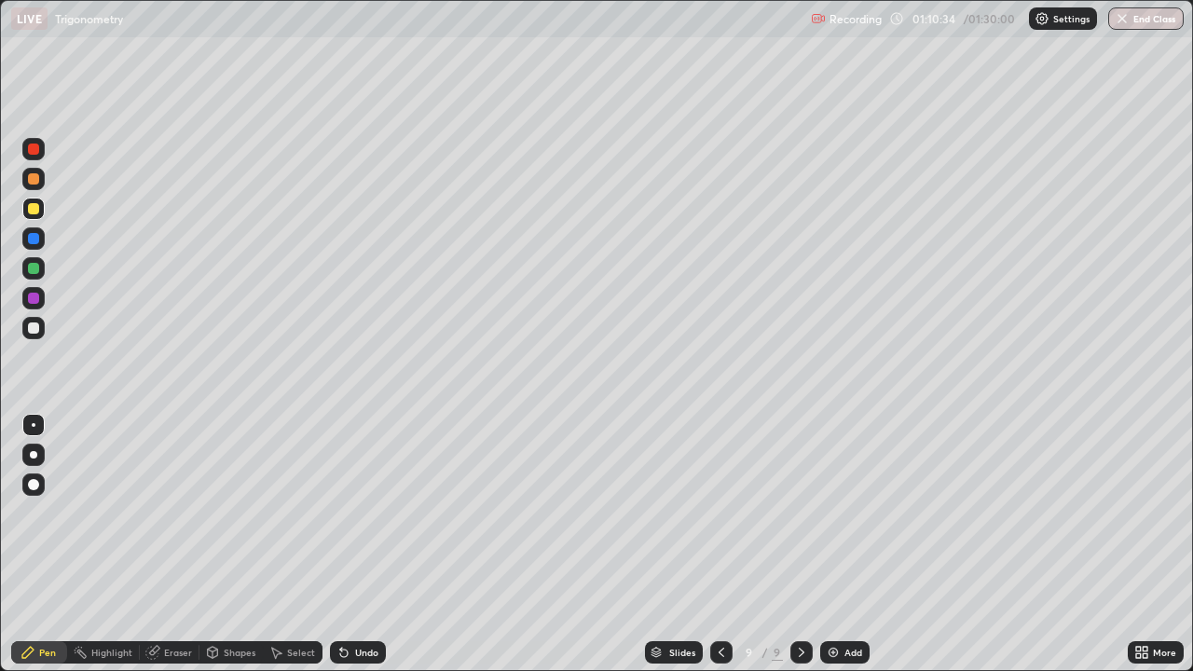
click at [31, 329] on div at bounding box center [33, 327] width 11 height 11
click at [178, 544] on div "Eraser" at bounding box center [178, 652] width 28 height 9
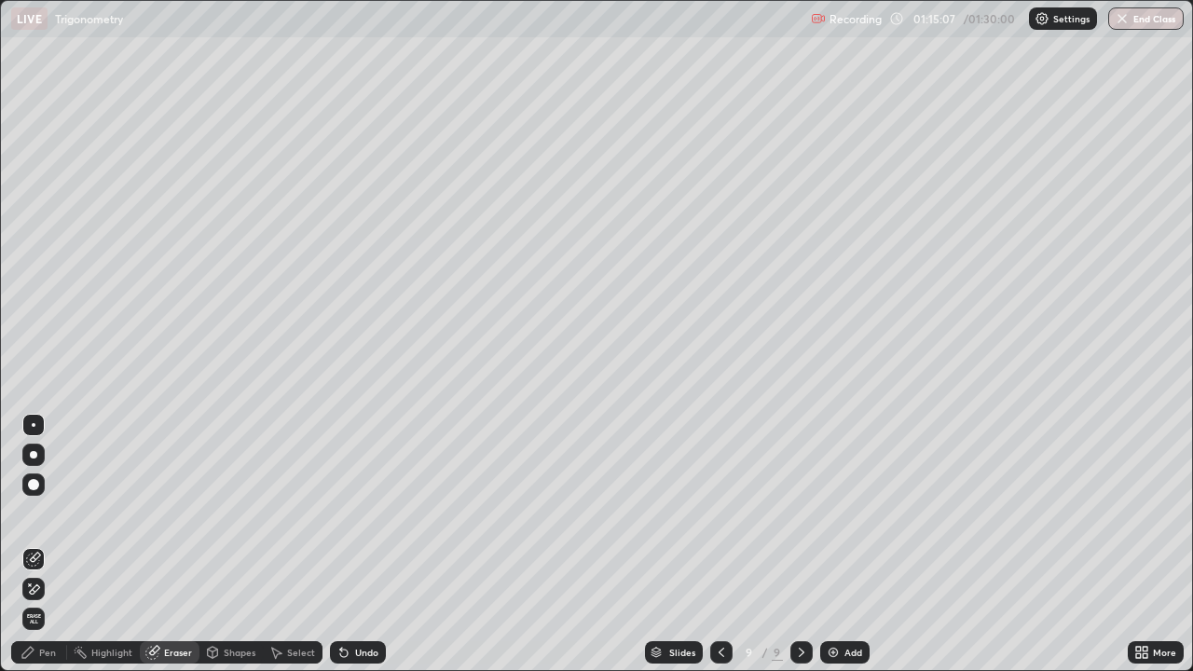
click at [829, 544] on img at bounding box center [833, 652] width 15 height 15
click at [49, 544] on div "Pen" at bounding box center [47, 652] width 17 height 9
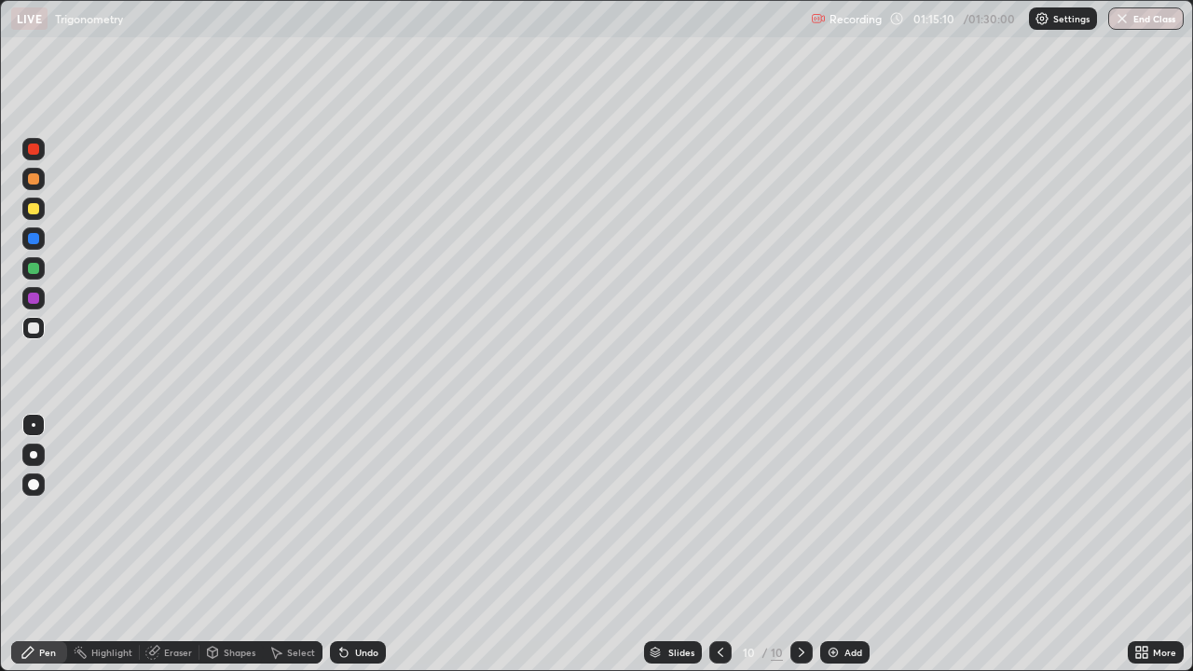
click at [35, 178] on div at bounding box center [33, 178] width 11 height 11
click at [31, 210] on div at bounding box center [33, 208] width 11 height 11
click at [32, 270] on div at bounding box center [33, 268] width 11 height 11
click at [1148, 15] on button "End Class" at bounding box center [1145, 18] width 75 height 22
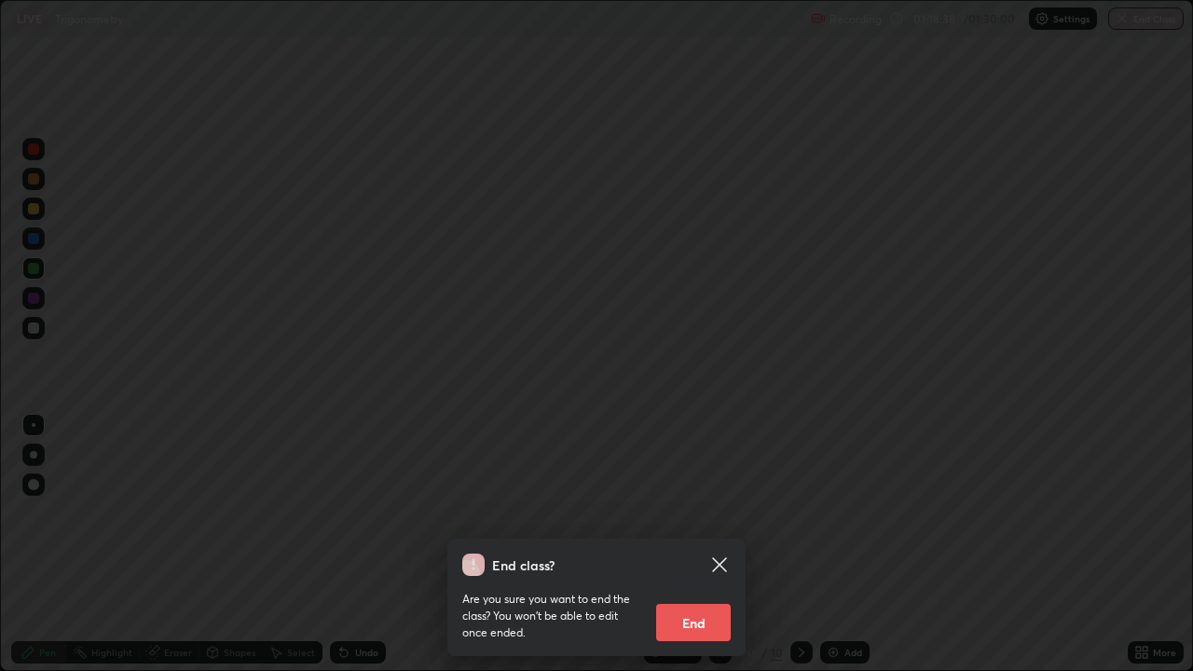
click at [705, 544] on button "End" at bounding box center [693, 622] width 75 height 37
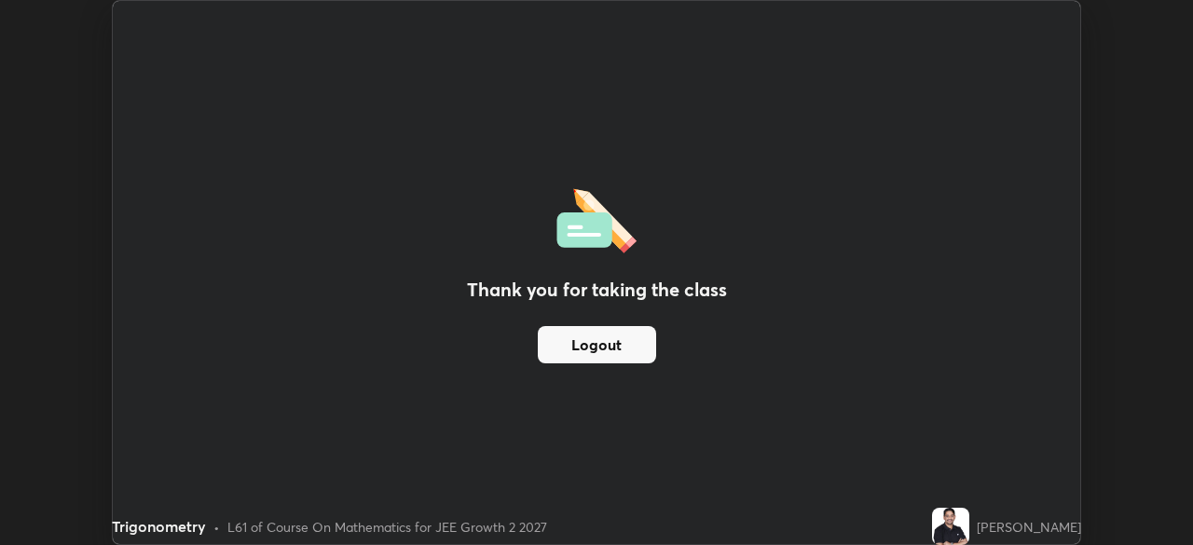
scroll to position [92649, 92001]
